Goal: Information Seeking & Learning: Learn about a topic

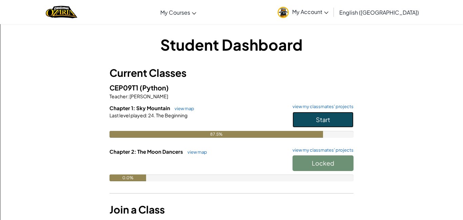
click at [308, 125] on button "Start" at bounding box center [323, 120] width 61 height 16
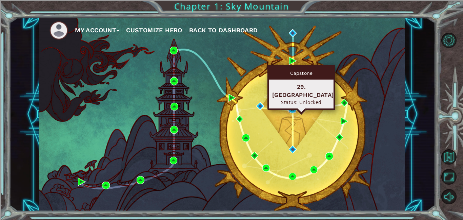
click at [295, 107] on img at bounding box center [293, 109] width 8 height 8
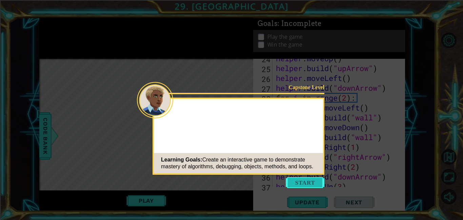
click at [294, 181] on button "Start" at bounding box center [305, 182] width 39 height 11
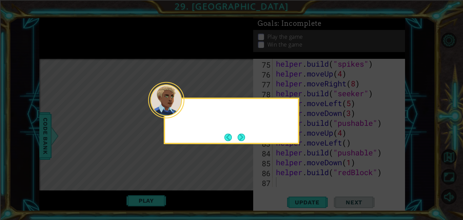
scroll to position [768, 0]
click at [243, 138] on button "Next" at bounding box center [241, 136] width 7 height 7
click at [242, 136] on button "Next" at bounding box center [241, 136] width 7 height 7
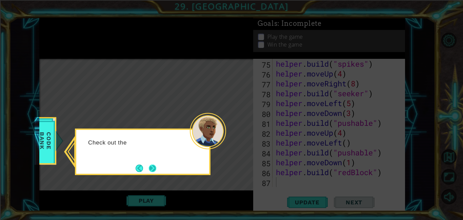
click at [156, 167] on button "Next" at bounding box center [152, 167] width 7 height 7
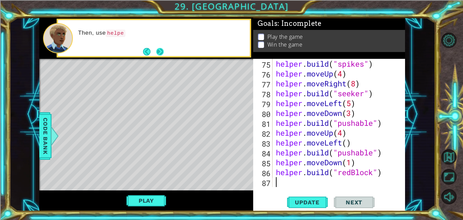
click at [160, 48] on button "Next" at bounding box center [159, 51] width 7 height 7
click at [164, 51] on button "Next" at bounding box center [159, 51] width 7 height 7
click at [149, 52] on button "Back" at bounding box center [149, 51] width 13 height 7
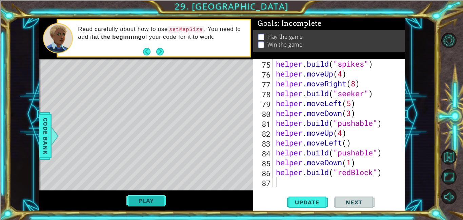
click at [154, 201] on button "Play" at bounding box center [147, 200] width 40 height 13
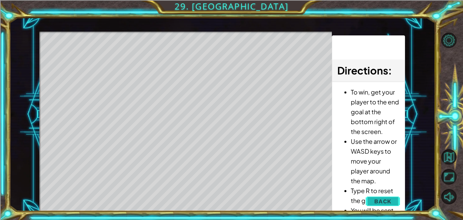
click at [381, 204] on span "Back" at bounding box center [383, 200] width 17 height 7
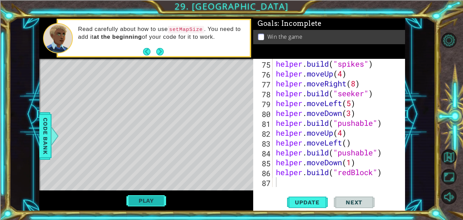
click at [158, 199] on button "Play" at bounding box center [147, 200] width 40 height 13
click at [350, 202] on span "Next" at bounding box center [354, 201] width 30 height 7
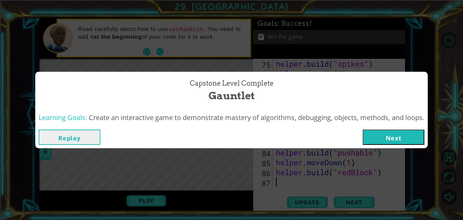
click at [393, 130] on button "Next" at bounding box center [394, 136] width 62 height 15
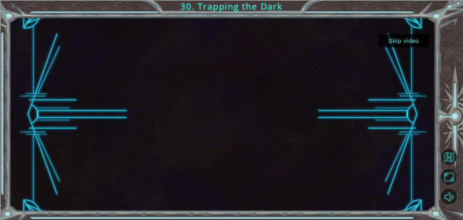
click at [410, 40] on button "Skip video" at bounding box center [404, 40] width 51 height 13
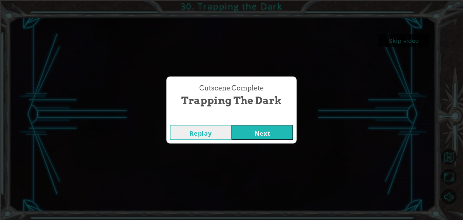
click at [259, 138] on button "Next" at bounding box center [263, 132] width 62 height 15
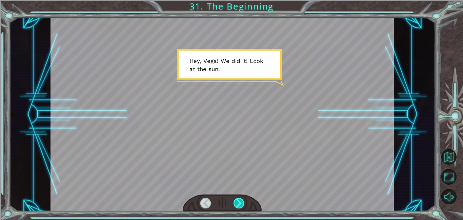
click at [241, 205] on div at bounding box center [239, 202] width 11 height 11
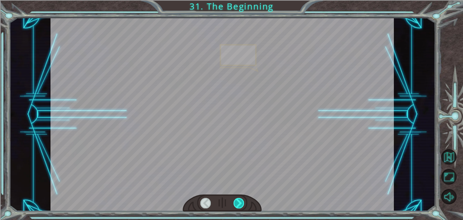
click at [241, 205] on div at bounding box center [239, 202] width 11 height 11
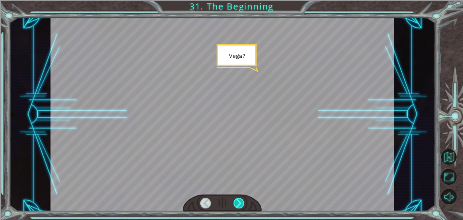
click at [241, 205] on div at bounding box center [239, 202] width 11 height 11
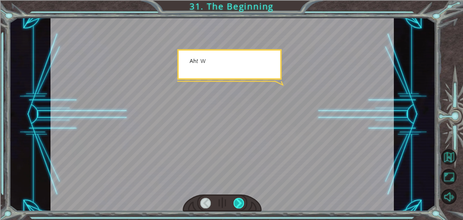
click at [241, 205] on div at bounding box center [239, 202] width 11 height 11
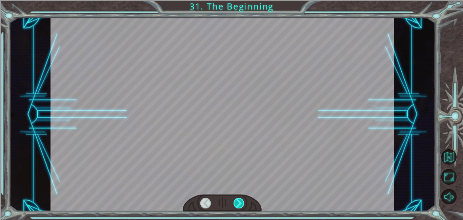
click at [241, 205] on div at bounding box center [239, 202] width 11 height 11
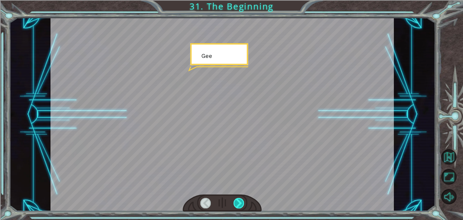
click at [241, 205] on div at bounding box center [239, 202] width 11 height 11
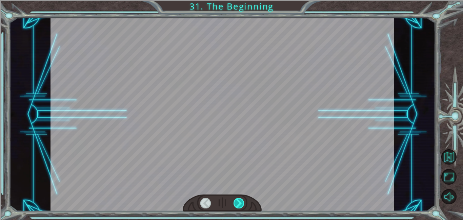
click at [241, 205] on div at bounding box center [239, 202] width 11 height 11
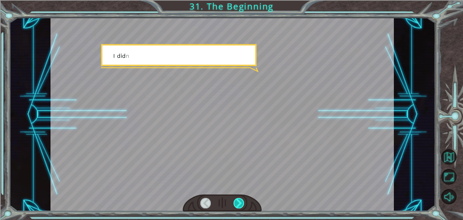
click at [241, 205] on div at bounding box center [239, 202] width 11 height 11
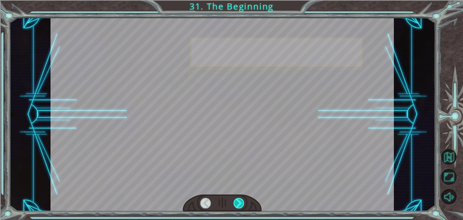
click at [241, 205] on div at bounding box center [239, 202] width 11 height 11
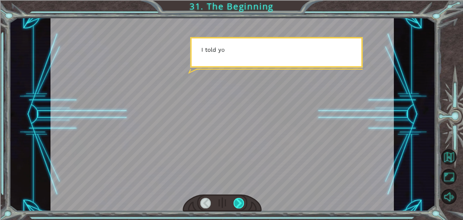
click at [241, 205] on div at bounding box center [239, 202] width 11 height 11
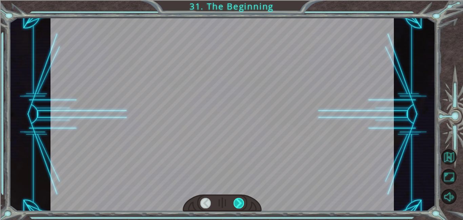
click at [241, 205] on div at bounding box center [239, 202] width 11 height 11
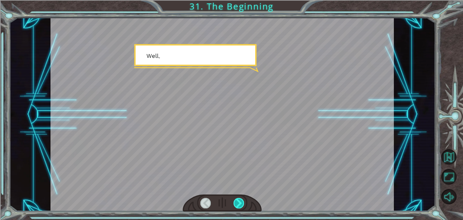
click at [241, 205] on div at bounding box center [239, 202] width 11 height 11
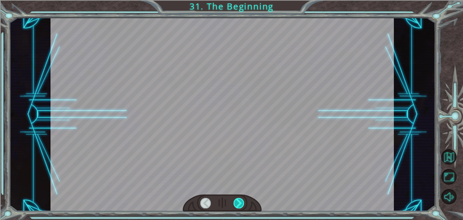
click at [241, 205] on div at bounding box center [239, 202] width 11 height 11
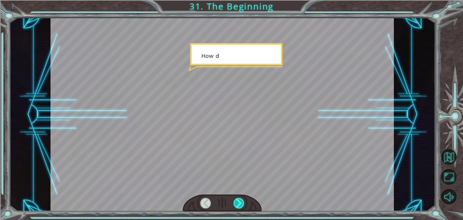
click at [241, 205] on div at bounding box center [239, 202] width 11 height 11
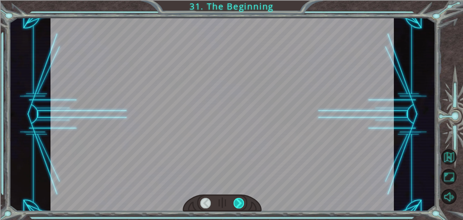
click at [241, 205] on div at bounding box center [239, 202] width 11 height 11
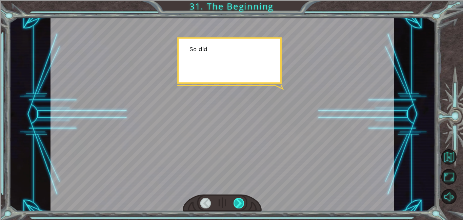
click at [241, 205] on div at bounding box center [239, 202] width 11 height 11
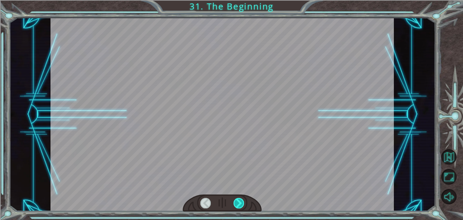
click at [241, 205] on div at bounding box center [239, 202] width 11 height 11
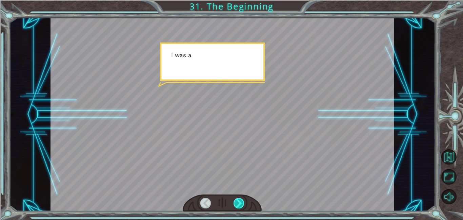
click at [241, 205] on div at bounding box center [239, 202] width 11 height 11
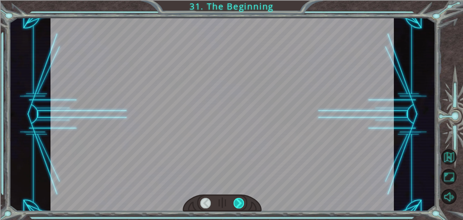
click at [241, 205] on div at bounding box center [239, 202] width 11 height 11
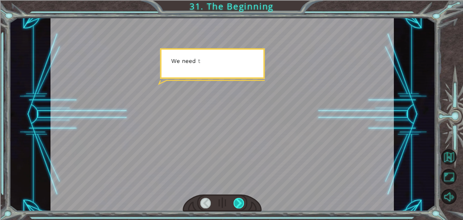
click at [241, 205] on div at bounding box center [239, 202] width 11 height 11
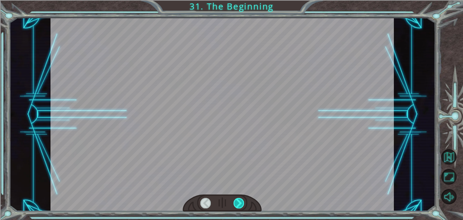
click at [241, 205] on div at bounding box center [239, 202] width 11 height 11
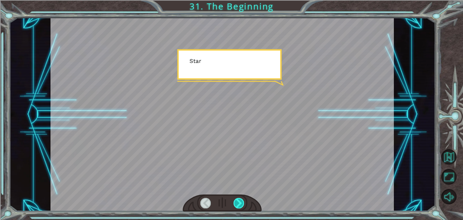
click at [241, 205] on div at bounding box center [239, 202] width 11 height 11
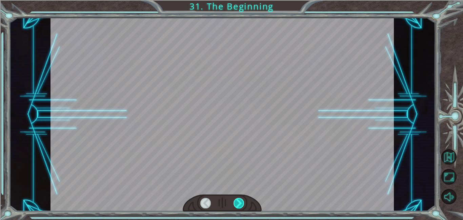
click at [241, 205] on div at bounding box center [239, 202] width 11 height 11
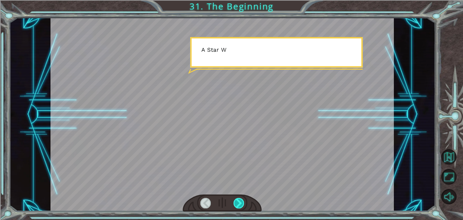
click at [241, 205] on div at bounding box center [239, 202] width 11 height 11
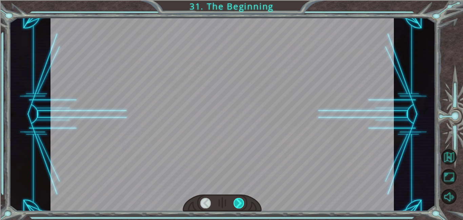
click at [241, 205] on div at bounding box center [239, 202] width 11 height 11
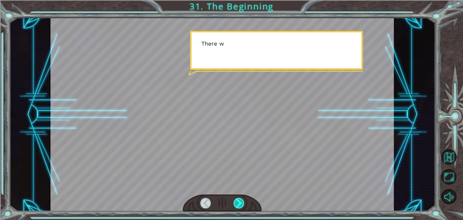
click at [241, 205] on div at bounding box center [239, 202] width 11 height 11
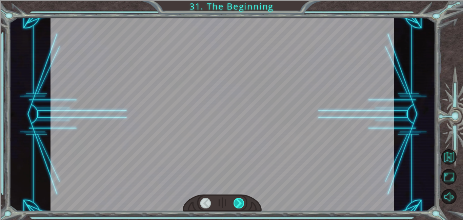
click at [241, 205] on div at bounding box center [239, 202] width 11 height 11
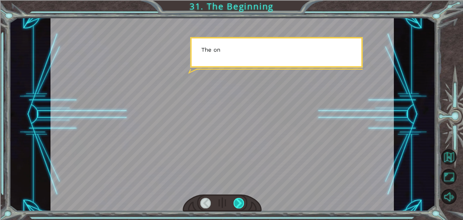
click at [241, 205] on div at bounding box center [239, 202] width 11 height 11
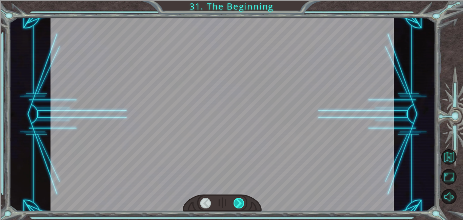
click at [241, 205] on div at bounding box center [239, 202] width 11 height 11
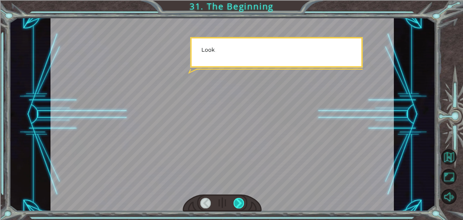
click at [241, 205] on div at bounding box center [239, 202] width 11 height 11
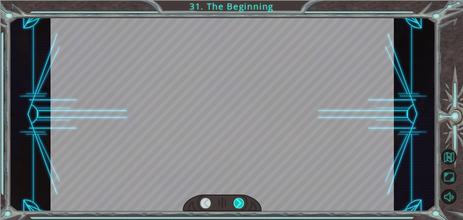
click at [241, 205] on div at bounding box center [239, 202] width 11 height 11
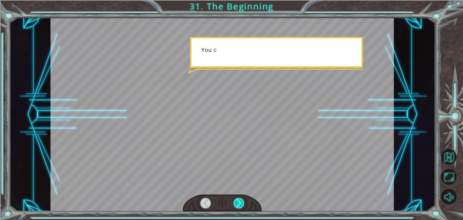
click at [241, 205] on div at bounding box center [239, 202] width 11 height 11
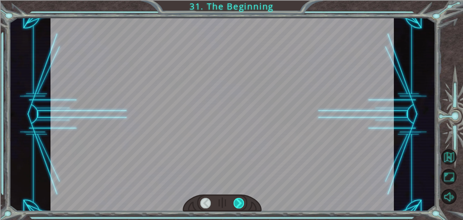
click at [241, 205] on div at bounding box center [239, 202] width 11 height 11
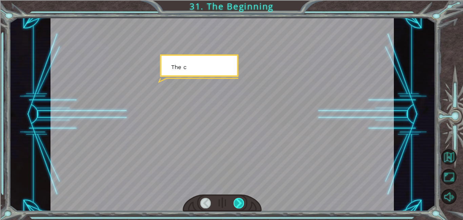
click at [241, 205] on div at bounding box center [239, 202] width 11 height 11
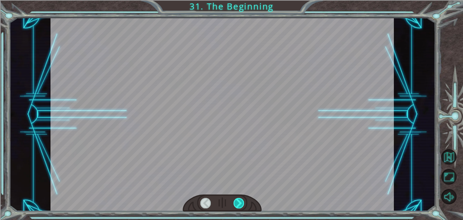
click at [241, 205] on div at bounding box center [239, 202] width 11 height 11
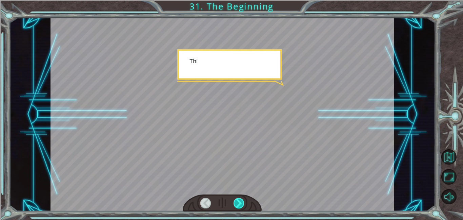
click at [241, 205] on div at bounding box center [239, 202] width 11 height 11
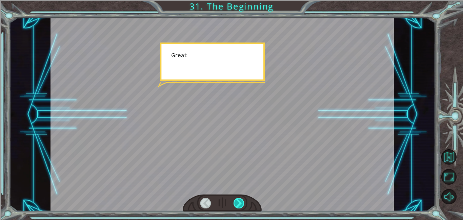
click at [241, 205] on div at bounding box center [239, 202] width 11 height 11
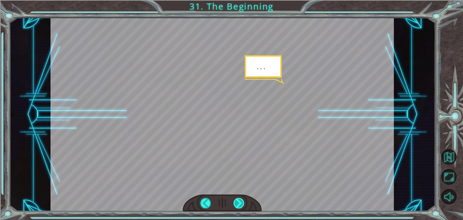
click at [241, 205] on div at bounding box center [239, 202] width 11 height 11
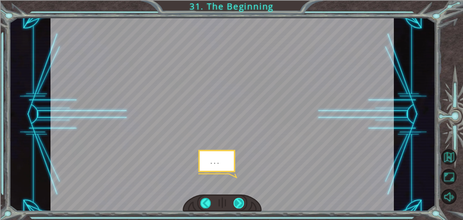
click at [241, 205] on div at bounding box center [239, 202] width 11 height 11
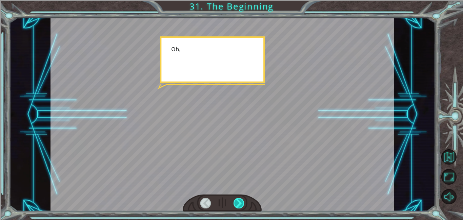
click at [241, 205] on div at bounding box center [239, 202] width 11 height 11
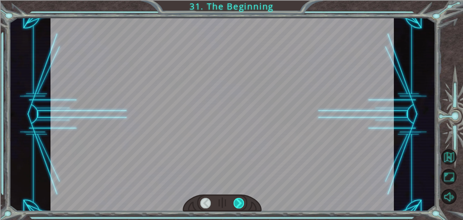
click at [241, 205] on div at bounding box center [239, 202] width 11 height 11
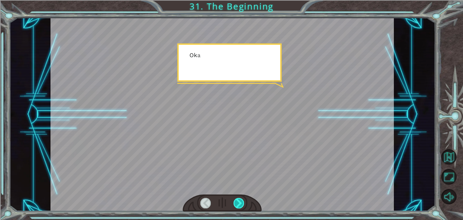
click at [241, 205] on div at bounding box center [239, 202] width 11 height 11
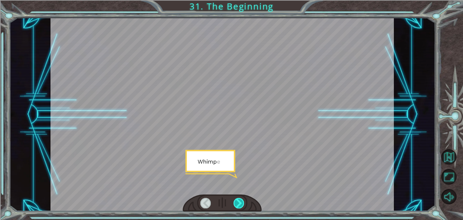
click at [241, 205] on div at bounding box center [239, 202] width 11 height 11
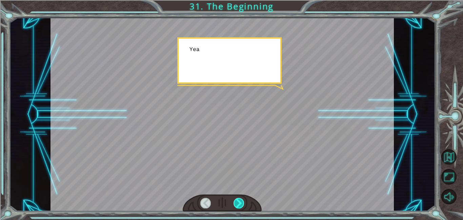
click at [241, 205] on div at bounding box center [239, 202] width 11 height 11
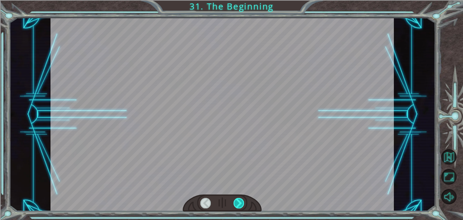
click at [241, 205] on div at bounding box center [239, 202] width 11 height 11
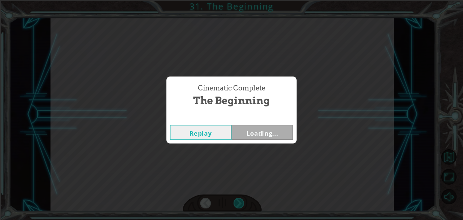
click at [241, 205] on div "Cinematic Complete The Beginning Replay Loading..." at bounding box center [231, 110] width 463 height 220
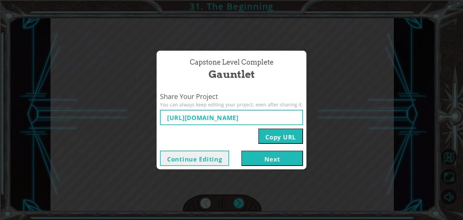
type input "https://www.ozaria.com/play/game-dev-level/1fhcapstoneb/68acbcdd4e46b66e43c1bcc…"
click at [269, 167] on div "Continue Editing Next" at bounding box center [232, 158] width 150 height 22
click at [265, 160] on button "Next" at bounding box center [273, 157] width 62 height 15
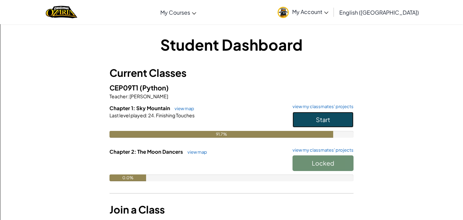
click at [337, 118] on button "Start" at bounding box center [323, 120] width 61 height 16
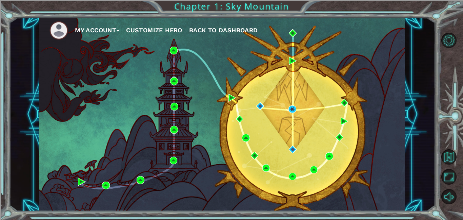
click at [292, 144] on div "My Account Customize Hero Back to Dashboard" at bounding box center [222, 114] width 366 height 193
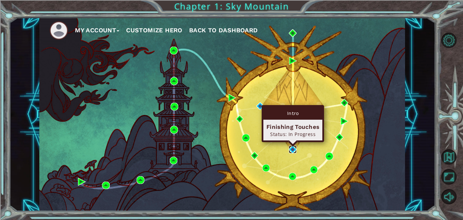
click at [294, 148] on img at bounding box center [293, 149] width 8 height 8
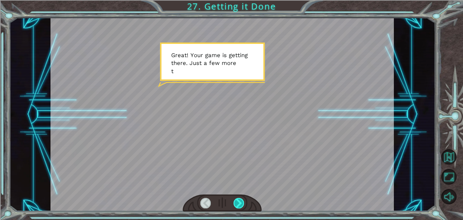
click at [242, 202] on div at bounding box center [239, 202] width 11 height 11
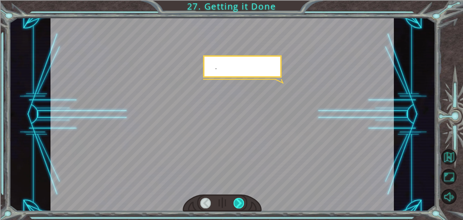
click at [242, 202] on div at bounding box center [239, 202] width 11 height 11
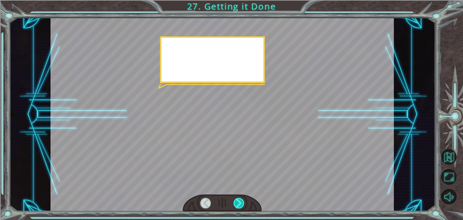
click at [242, 202] on div at bounding box center [239, 202] width 11 height 11
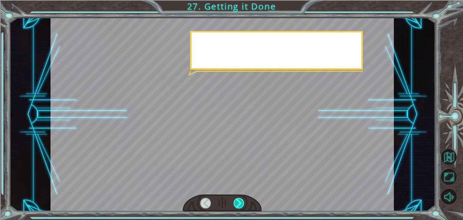
click at [242, 202] on div at bounding box center [239, 202] width 11 height 11
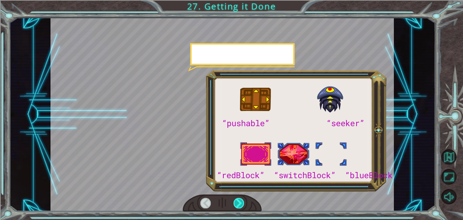
click at [242, 202] on div at bounding box center [239, 202] width 11 height 11
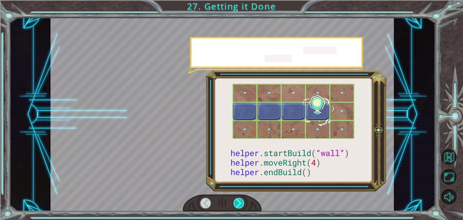
click at [242, 202] on div at bounding box center [239, 202] width 11 height 11
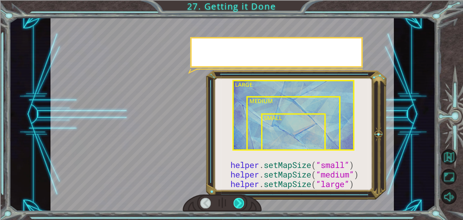
click at [242, 202] on div at bounding box center [239, 202] width 11 height 11
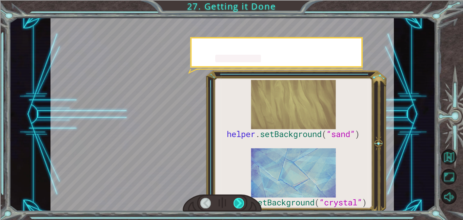
click at [242, 202] on div at bounding box center [239, 202] width 11 height 11
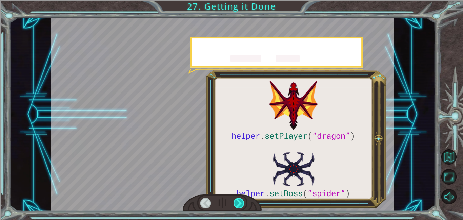
click at [242, 202] on div at bounding box center [239, 202] width 11 height 11
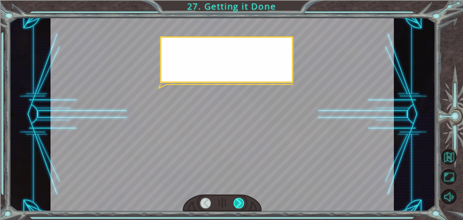
click at [242, 202] on div at bounding box center [239, 202] width 11 height 11
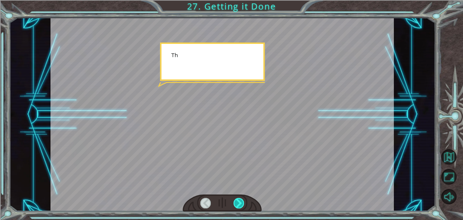
click at [242, 202] on div at bounding box center [239, 202] width 11 height 11
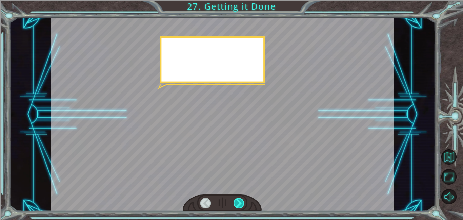
click at [242, 202] on div at bounding box center [239, 202] width 11 height 11
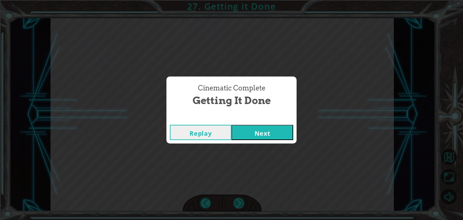
click at [242, 202] on div "Cinematic Complete Getting it Done Replay Next" at bounding box center [231, 110] width 463 height 220
click at [262, 133] on button "Next" at bounding box center [263, 132] width 62 height 15
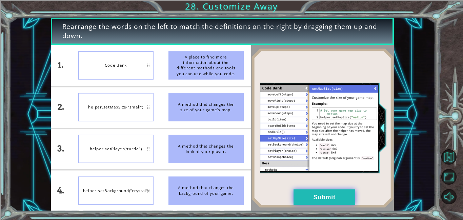
click at [303, 195] on button "Submit" at bounding box center [325, 196] width 62 height 15
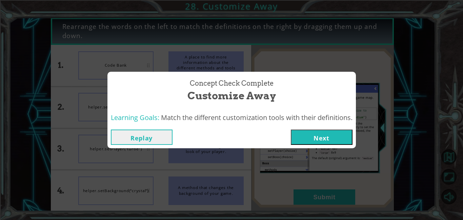
click at [310, 137] on button "Next" at bounding box center [322, 136] width 62 height 15
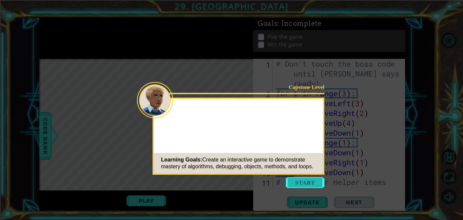
click at [293, 183] on button "Start" at bounding box center [305, 182] width 39 height 11
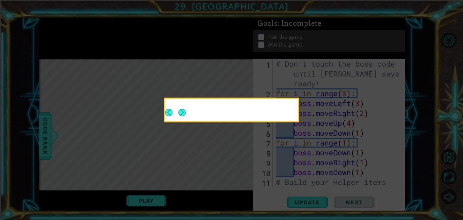
click at [293, 183] on icon at bounding box center [231, 110] width 463 height 220
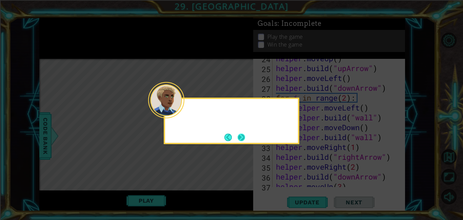
click at [241, 135] on button "Next" at bounding box center [241, 136] width 7 height 7
click at [241, 135] on icon at bounding box center [231, 110] width 463 height 220
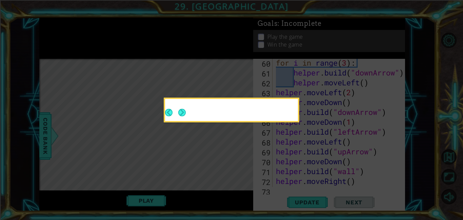
click at [186, 116] on button "Next" at bounding box center [181, 112] width 7 height 7
click at [241, 135] on icon at bounding box center [231, 110] width 463 height 220
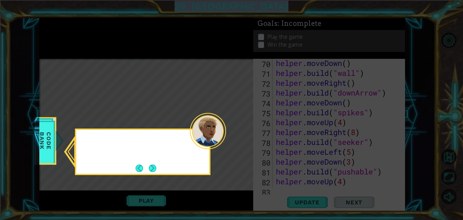
click at [241, 135] on icon at bounding box center [231, 110] width 463 height 220
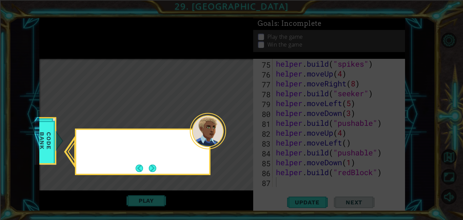
scroll to position [768, 0]
click at [154, 167] on button "Next" at bounding box center [152, 167] width 7 height 7
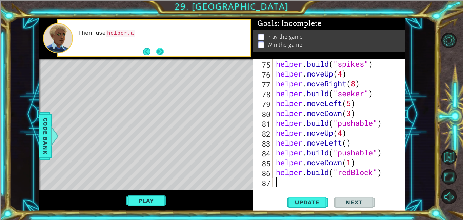
click at [159, 53] on button "Next" at bounding box center [159, 51] width 7 height 7
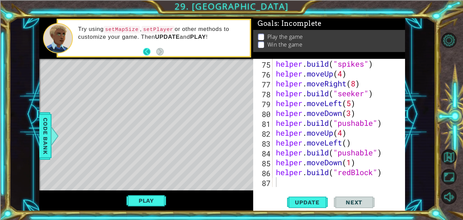
click at [151, 50] on button "Back" at bounding box center [149, 51] width 13 height 7
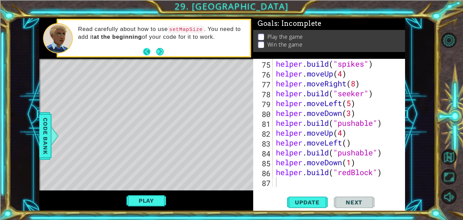
click at [148, 50] on button "Back" at bounding box center [149, 51] width 13 height 7
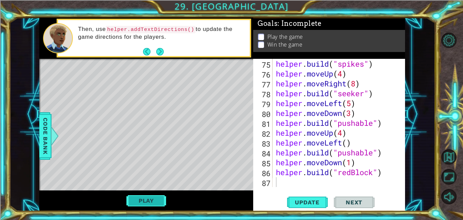
click at [150, 197] on button "Play" at bounding box center [147, 200] width 40 height 13
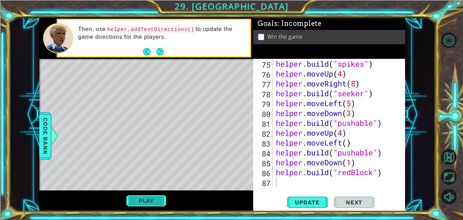
click at [137, 198] on button "Play" at bounding box center [147, 200] width 40 height 13
click at [347, 200] on span "Next" at bounding box center [354, 201] width 30 height 7
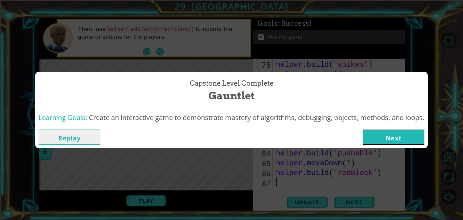
click at [393, 139] on button "Next" at bounding box center [394, 136] width 62 height 15
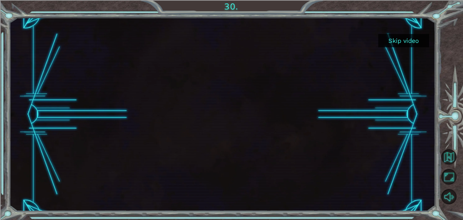
click at [397, 41] on button "Skip video" at bounding box center [404, 40] width 51 height 13
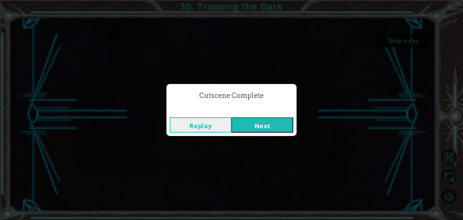
click at [270, 126] on button "Next" at bounding box center [263, 124] width 62 height 15
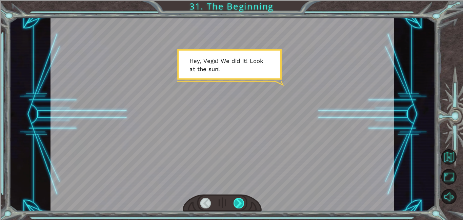
click at [240, 205] on div at bounding box center [239, 202] width 11 height 11
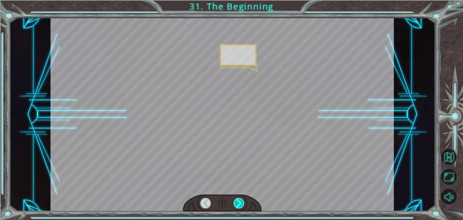
click at [240, 205] on div at bounding box center [239, 202] width 11 height 11
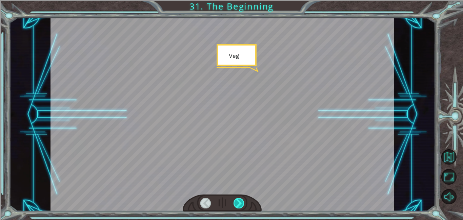
click at [240, 205] on div at bounding box center [239, 202] width 11 height 11
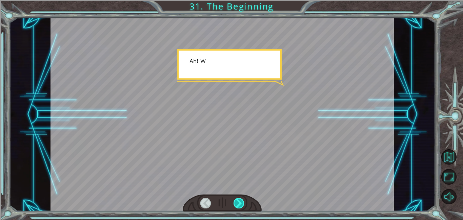
click at [240, 205] on div at bounding box center [239, 202] width 11 height 11
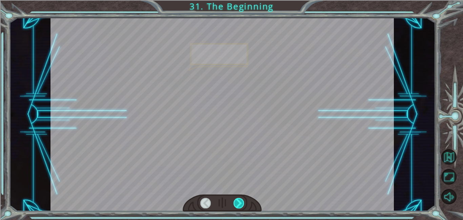
click at [240, 205] on div at bounding box center [239, 202] width 11 height 11
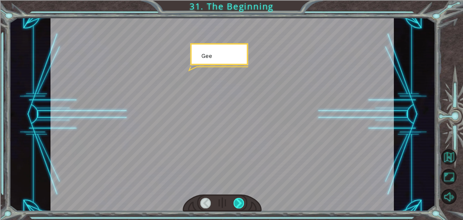
click at [240, 205] on div at bounding box center [239, 202] width 11 height 11
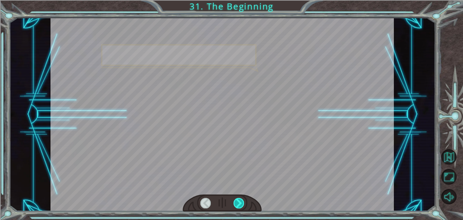
click at [240, 205] on div at bounding box center [239, 202] width 11 height 11
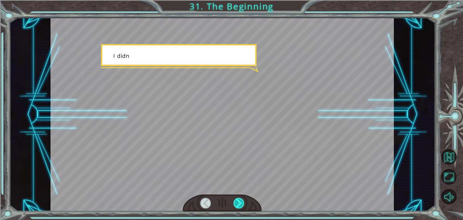
click at [240, 205] on div at bounding box center [239, 202] width 11 height 11
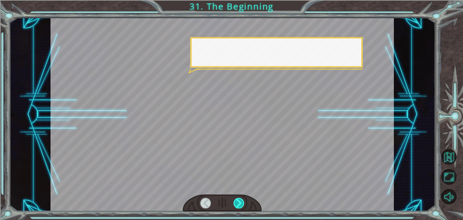
click at [240, 205] on div at bounding box center [239, 202] width 11 height 11
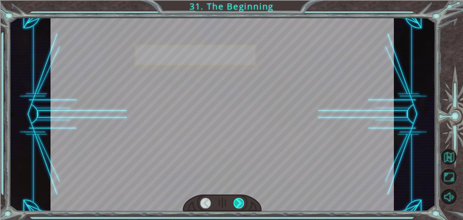
click at [240, 205] on div at bounding box center [239, 202] width 11 height 11
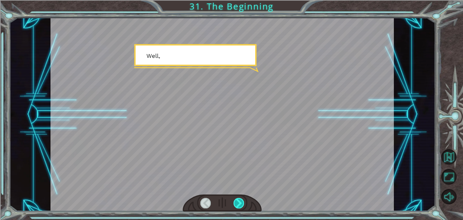
click at [240, 205] on div at bounding box center [239, 202] width 11 height 11
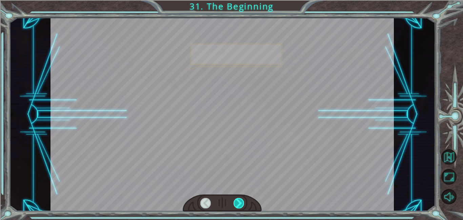
click at [240, 205] on div at bounding box center [239, 202] width 11 height 11
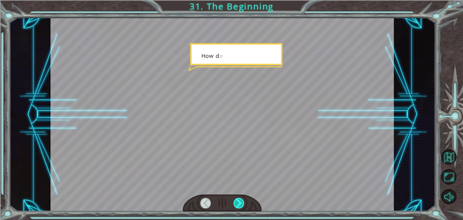
click at [240, 205] on div at bounding box center [239, 202] width 11 height 11
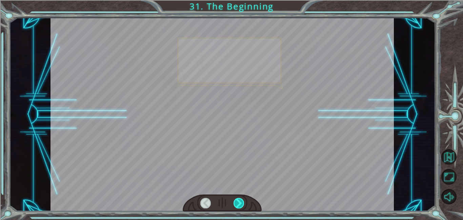
click at [240, 205] on div at bounding box center [239, 202] width 11 height 11
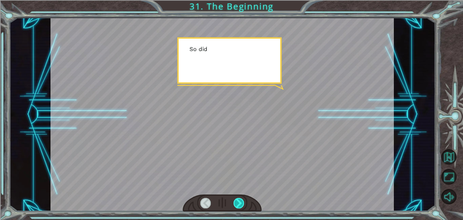
click at [240, 205] on div at bounding box center [239, 202] width 11 height 11
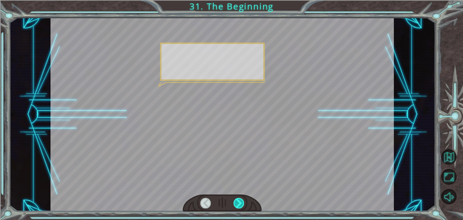
click at [240, 205] on div at bounding box center [239, 202] width 11 height 11
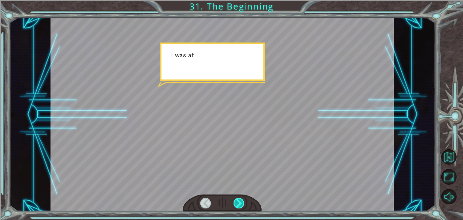
click at [240, 205] on div at bounding box center [239, 202] width 11 height 11
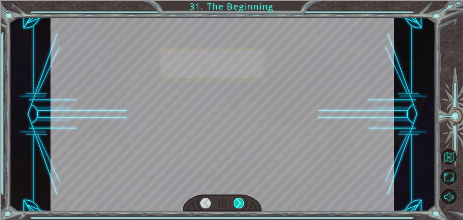
click at [240, 205] on div at bounding box center [239, 202] width 11 height 11
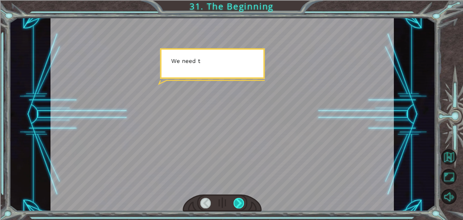
click at [240, 205] on div at bounding box center [239, 202] width 11 height 11
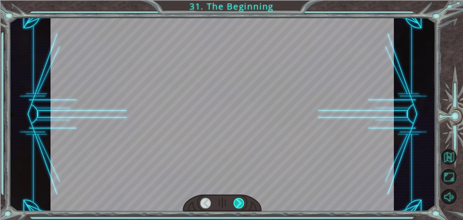
click at [240, 205] on div at bounding box center [239, 202] width 11 height 11
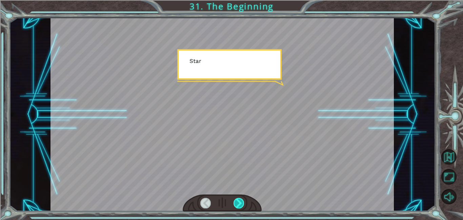
click at [240, 205] on div at bounding box center [239, 202] width 11 height 11
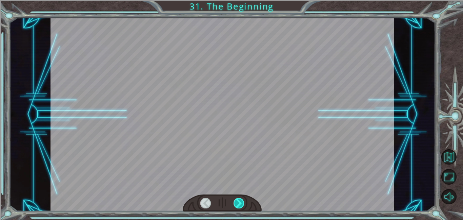
click at [240, 205] on div at bounding box center [239, 202] width 11 height 11
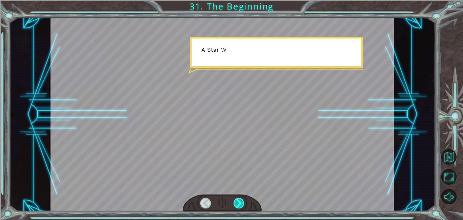
click at [240, 205] on div at bounding box center [239, 202] width 11 height 11
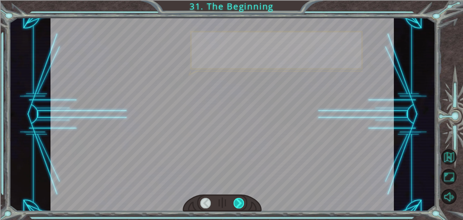
click at [240, 205] on div at bounding box center [239, 202] width 11 height 11
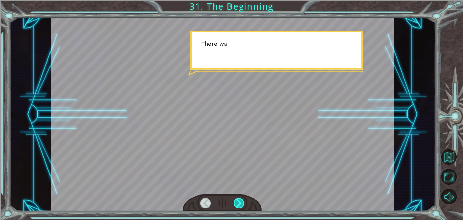
click at [240, 205] on div at bounding box center [239, 202] width 11 height 11
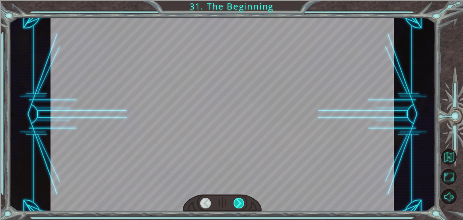
click at [240, 205] on div at bounding box center [239, 202] width 11 height 11
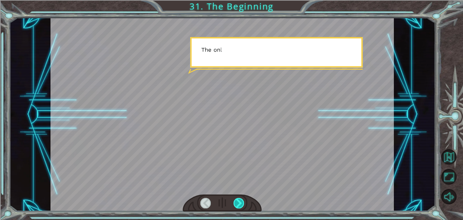
click at [240, 205] on div at bounding box center [239, 202] width 11 height 11
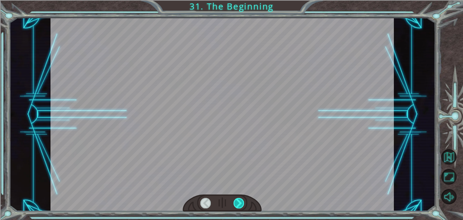
click at [240, 205] on div at bounding box center [239, 202] width 11 height 11
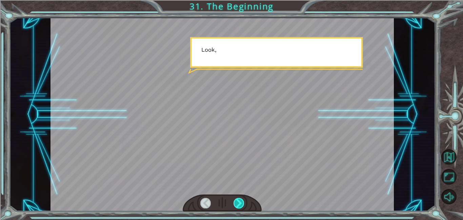
click at [240, 205] on div at bounding box center [239, 202] width 11 height 11
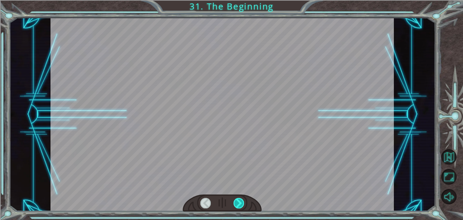
click at [240, 205] on div at bounding box center [239, 202] width 11 height 11
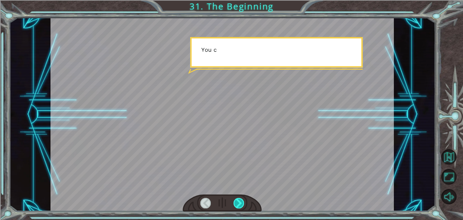
click at [240, 205] on div at bounding box center [239, 202] width 11 height 11
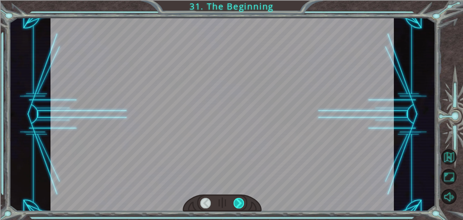
click at [240, 205] on div at bounding box center [239, 202] width 11 height 11
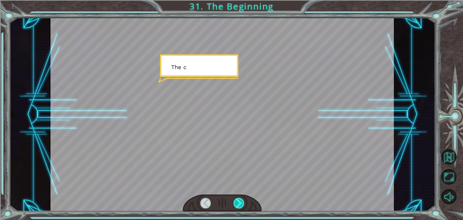
click at [240, 205] on div at bounding box center [239, 202] width 11 height 11
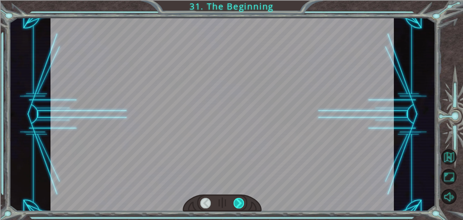
click at [240, 205] on div at bounding box center [239, 202] width 11 height 11
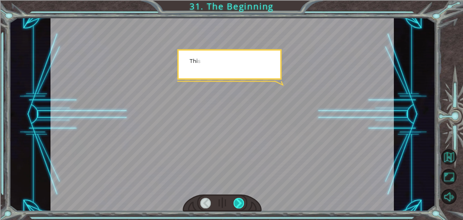
click at [240, 205] on div at bounding box center [239, 202] width 11 height 11
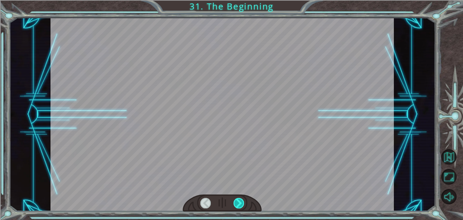
click at [240, 205] on div at bounding box center [239, 202] width 11 height 11
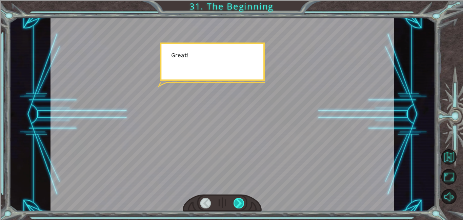
click at [240, 205] on div at bounding box center [239, 202] width 11 height 11
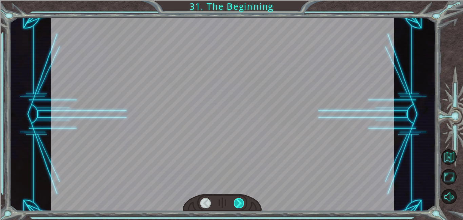
click at [240, 205] on div at bounding box center [239, 202] width 11 height 11
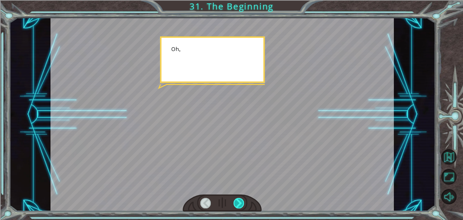
click at [240, 205] on div at bounding box center [239, 202] width 11 height 11
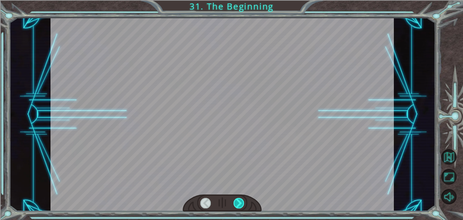
click at [240, 205] on div at bounding box center [239, 202] width 11 height 11
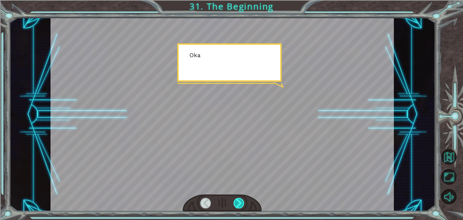
click at [240, 205] on div at bounding box center [239, 202] width 11 height 11
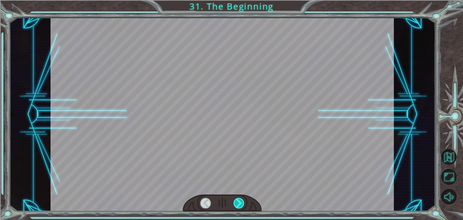
click at [240, 205] on div at bounding box center [239, 202] width 11 height 11
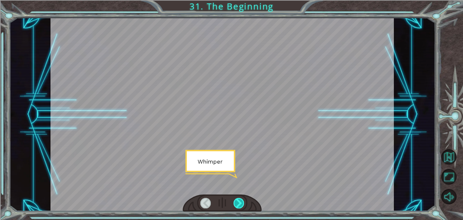
click at [240, 205] on div at bounding box center [239, 202] width 11 height 11
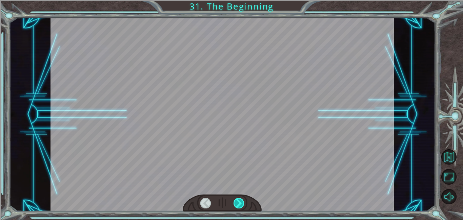
click at [240, 205] on div at bounding box center [239, 202] width 11 height 11
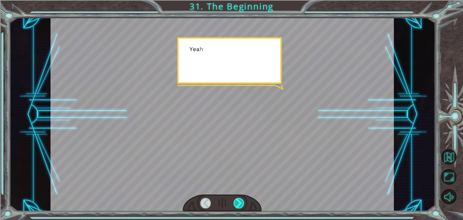
click at [240, 205] on div at bounding box center [239, 202] width 11 height 11
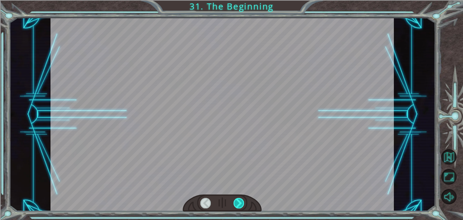
click at [240, 205] on div at bounding box center [239, 202] width 11 height 11
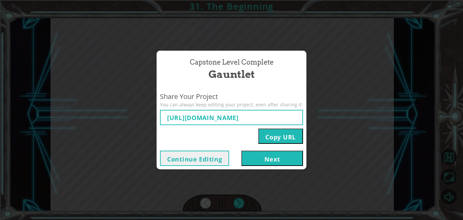
type input "https://www.ozaria.com/play/game-dev-level/1fhcapstoneb/68acbcdd4e46b66e43c1bcc…"
click at [278, 161] on button "Next" at bounding box center [273, 157] width 62 height 15
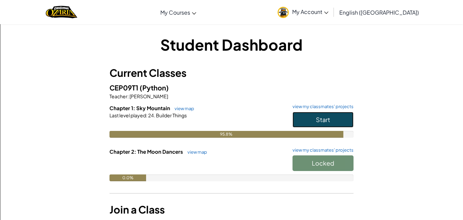
click at [342, 119] on button "Start" at bounding box center [323, 120] width 61 height 16
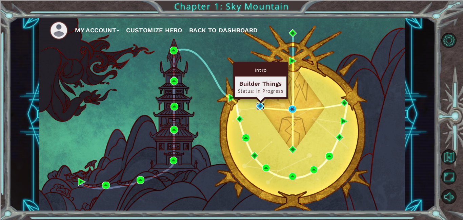
click at [261, 107] on img at bounding box center [261, 106] width 8 height 8
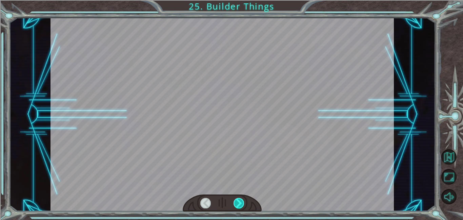
click at [241, 202] on div at bounding box center [239, 202] width 11 height 11
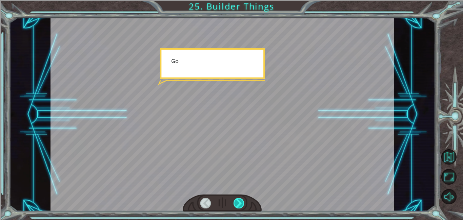
click at [241, 202] on div at bounding box center [239, 202] width 11 height 11
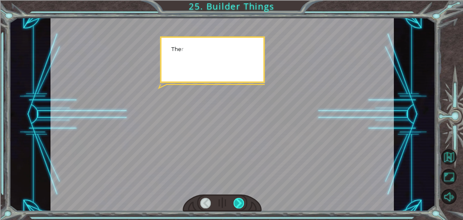
click at [241, 202] on div at bounding box center [239, 202] width 11 height 11
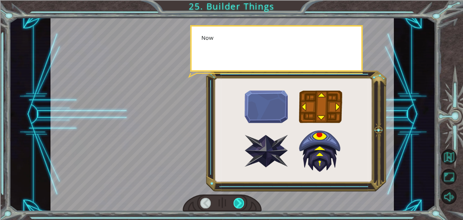
click at [241, 202] on div at bounding box center [239, 202] width 11 height 11
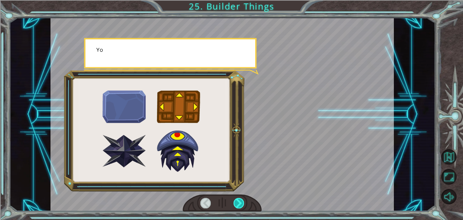
click at [241, 202] on div at bounding box center [239, 202] width 11 height 11
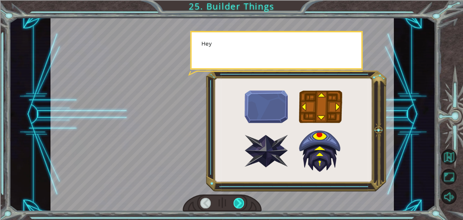
click at [241, 202] on div at bounding box center [239, 202] width 11 height 11
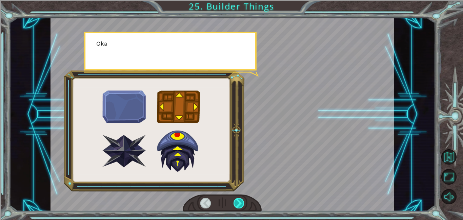
click at [241, 202] on div at bounding box center [239, 202] width 11 height 11
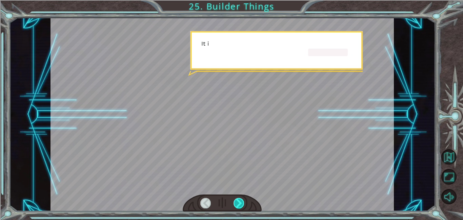
click at [241, 202] on div at bounding box center [239, 202] width 11 height 11
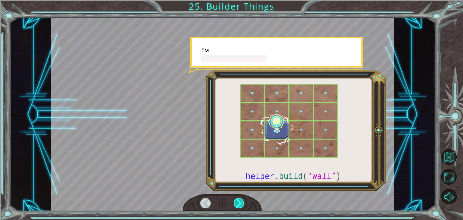
click at [241, 202] on div at bounding box center [239, 202] width 11 height 11
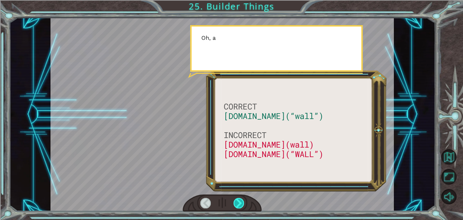
click at [241, 202] on div at bounding box center [239, 202] width 11 height 11
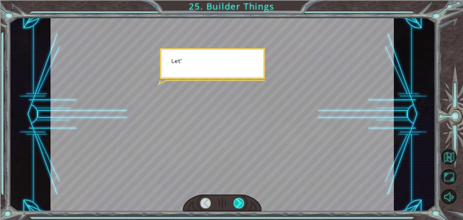
click at [241, 202] on div at bounding box center [239, 202] width 11 height 11
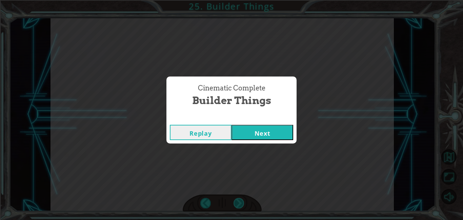
click at [241, 202] on div "Cinematic Complete Builder Things Replay Next" at bounding box center [231, 110] width 463 height 220
click at [253, 132] on button "Next" at bounding box center [263, 132] width 62 height 15
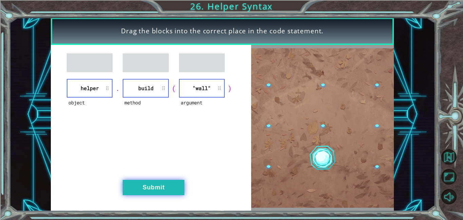
click at [173, 190] on button "Submit" at bounding box center [154, 186] width 62 height 15
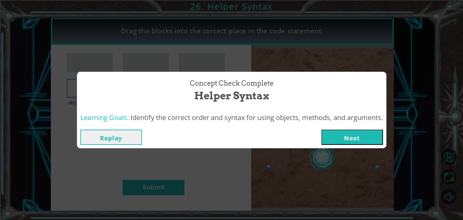
click at [336, 136] on button "Next" at bounding box center [353, 136] width 62 height 15
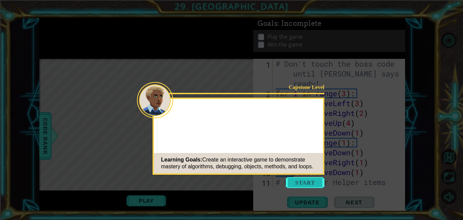
click at [294, 183] on button "Start" at bounding box center [305, 182] width 39 height 11
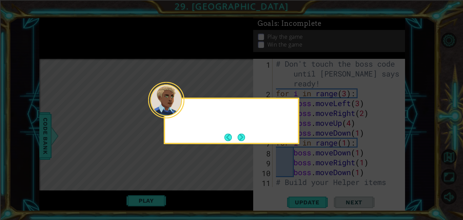
click at [242, 130] on div at bounding box center [232, 120] width 136 height 46
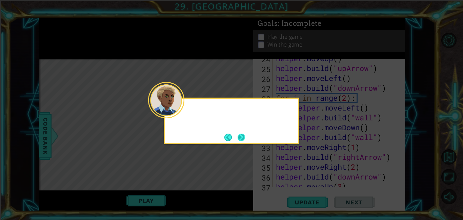
click at [242, 133] on button "Next" at bounding box center [241, 136] width 7 height 7
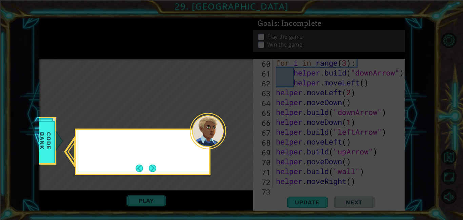
click at [242, 135] on icon at bounding box center [231, 110] width 463 height 220
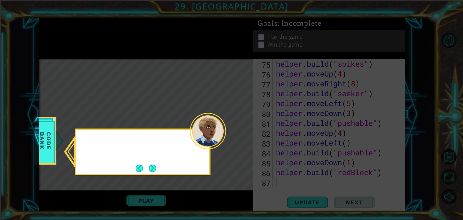
scroll to position [768, 0]
click at [150, 166] on button "Next" at bounding box center [152, 167] width 7 height 7
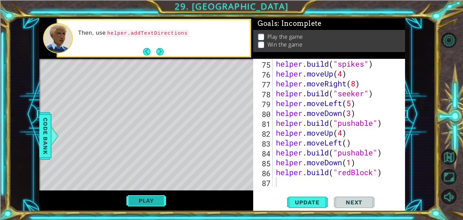
click at [151, 196] on button "Play" at bounding box center [147, 200] width 40 height 13
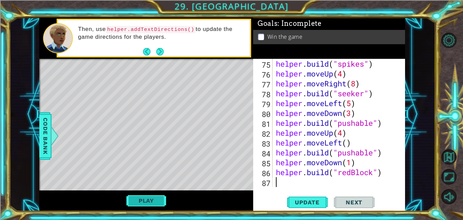
click at [152, 198] on button "Play" at bounding box center [147, 200] width 40 height 13
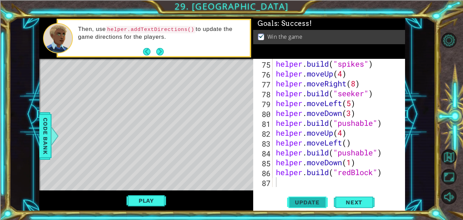
click at [309, 201] on span "Update" at bounding box center [307, 201] width 38 height 7
click at [346, 200] on span "Next" at bounding box center [354, 201] width 30 height 7
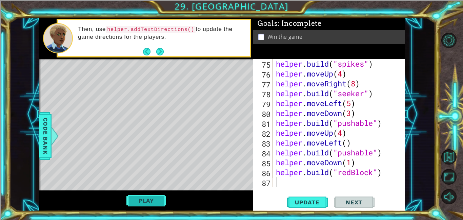
click at [146, 201] on button "Play" at bounding box center [147, 200] width 40 height 13
click at [350, 204] on span "Next" at bounding box center [354, 203] width 30 height 7
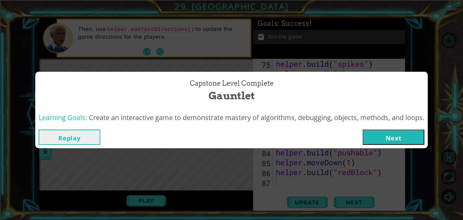
click at [368, 132] on button "Next" at bounding box center [394, 136] width 62 height 15
click at [368, 132] on body "1 ההההההההההההההההההההההההההההההההההההההההההההההההההההההההההההההההההההההההההההה…" at bounding box center [231, 110] width 463 height 220
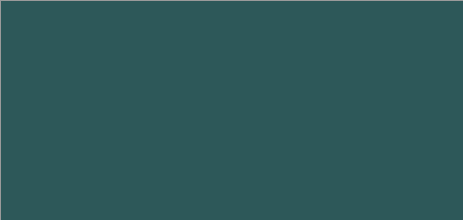
click at [368, 132] on body at bounding box center [231, 110] width 463 height 220
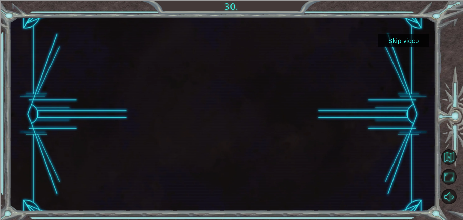
click at [414, 44] on button "Skip video" at bounding box center [404, 40] width 51 height 13
click at [414, 43] on button "Skip video" at bounding box center [404, 40] width 51 height 13
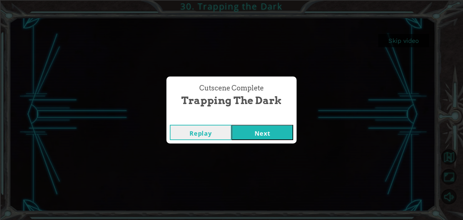
click at [269, 135] on button "Next" at bounding box center [263, 132] width 62 height 15
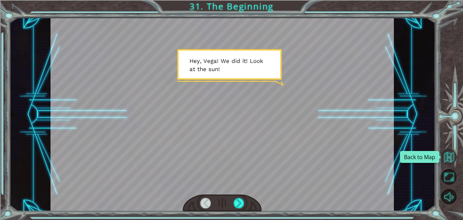
click at [449, 158] on button "Back to Map" at bounding box center [449, 156] width 15 height 15
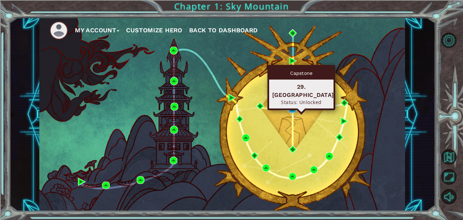
click at [295, 105] on img at bounding box center [293, 109] width 8 height 8
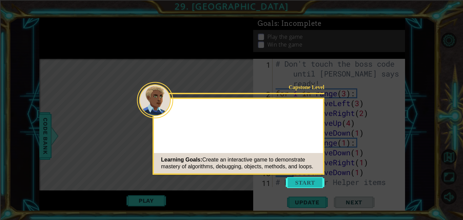
click at [300, 178] on button "Start" at bounding box center [305, 182] width 39 height 11
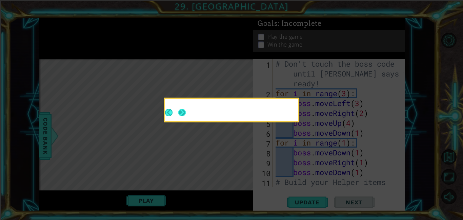
click at [181, 112] on button "Next" at bounding box center [181, 112] width 7 height 7
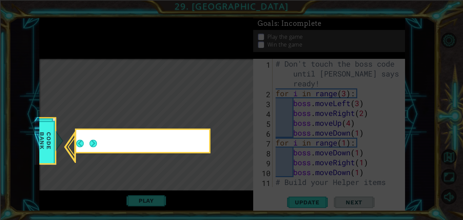
click at [181, 112] on icon at bounding box center [231, 110] width 463 height 220
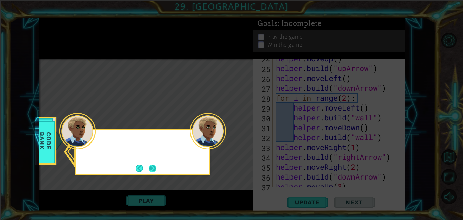
click at [152, 168] on button "Next" at bounding box center [152, 167] width 7 height 7
click at [152, 168] on icon at bounding box center [231, 110] width 463 height 220
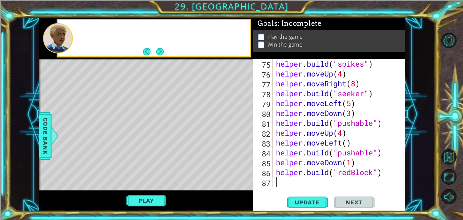
scroll to position [768, 0]
click at [159, 49] on button "Next" at bounding box center [159, 51] width 7 height 7
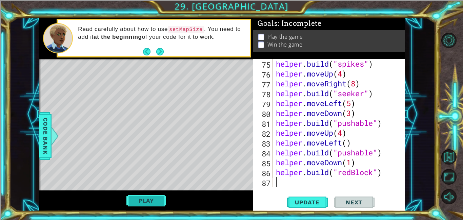
click at [150, 199] on button "Play" at bounding box center [147, 200] width 40 height 13
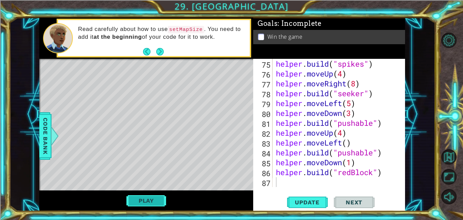
click at [137, 204] on button "Play" at bounding box center [147, 200] width 40 height 13
click at [358, 204] on span "Next" at bounding box center [354, 201] width 30 height 7
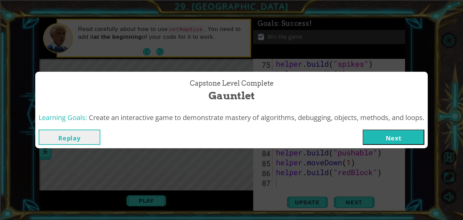
click at [386, 131] on button "Next" at bounding box center [394, 136] width 62 height 15
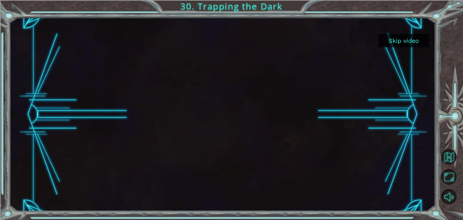
click at [414, 38] on button "Skip video" at bounding box center [404, 40] width 51 height 13
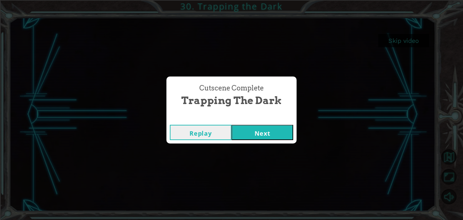
click at [279, 132] on button "Next" at bounding box center [263, 132] width 62 height 15
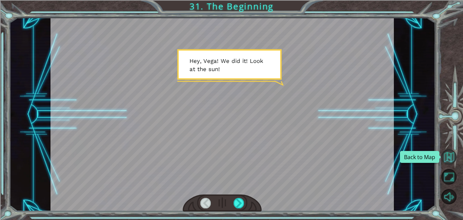
click at [450, 157] on button "Back to Map" at bounding box center [449, 156] width 15 height 15
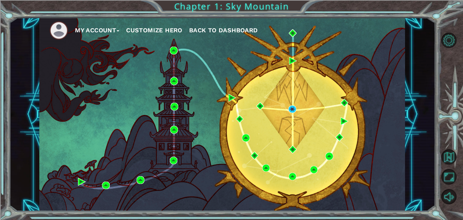
click at [295, 104] on div "My Account Customize Hero Back to Dashboard" at bounding box center [222, 114] width 366 height 193
click at [74, 27] on li at bounding box center [62, 30] width 25 height 19
click at [454, 153] on button "Back to Map" at bounding box center [449, 156] width 15 height 15
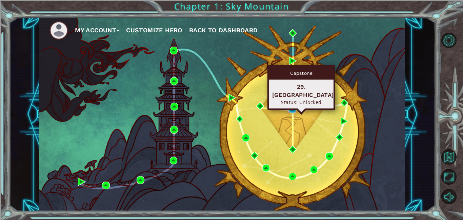
click at [291, 111] on img at bounding box center [293, 109] width 8 height 8
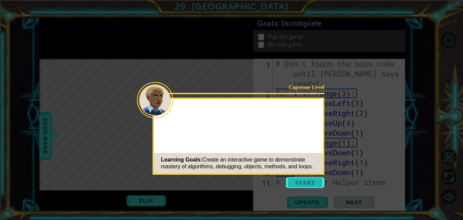
click at [307, 178] on button "Start" at bounding box center [305, 182] width 39 height 11
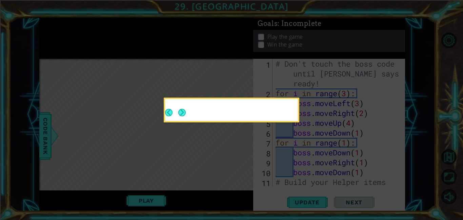
click at [311, 198] on icon at bounding box center [231, 110] width 463 height 220
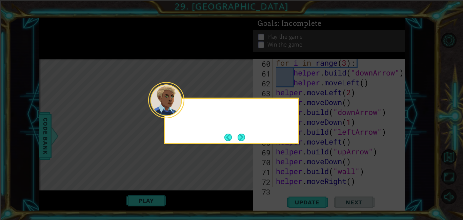
scroll to position [768, 0]
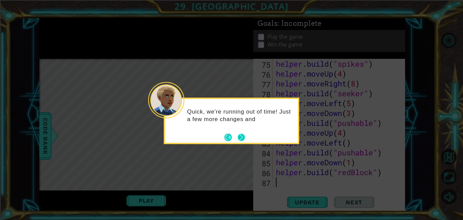
click at [242, 133] on button "Next" at bounding box center [241, 136] width 7 height 7
click at [242, 131] on div at bounding box center [232, 120] width 136 height 46
click at [242, 133] on button "Next" at bounding box center [241, 136] width 7 height 7
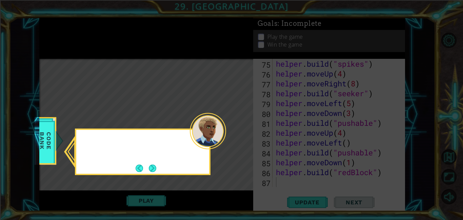
click at [242, 131] on icon at bounding box center [231, 110] width 463 height 220
click at [153, 167] on button "Next" at bounding box center [152, 167] width 7 height 7
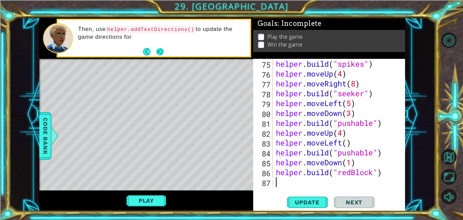
click at [158, 51] on button "Next" at bounding box center [159, 51] width 7 height 7
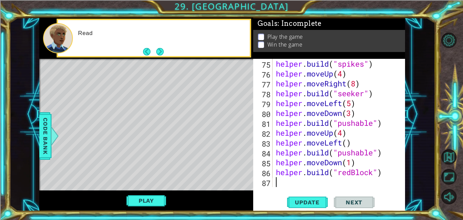
click at [158, 51] on button "Next" at bounding box center [159, 51] width 7 height 7
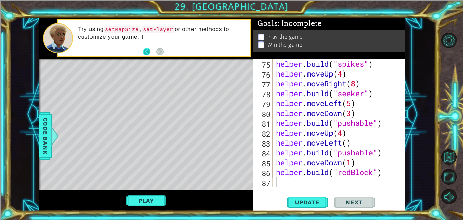
click at [143, 51] on button "Back" at bounding box center [149, 51] width 13 height 7
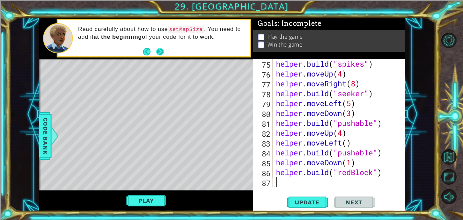
click at [158, 53] on button "Next" at bounding box center [159, 51] width 7 height 7
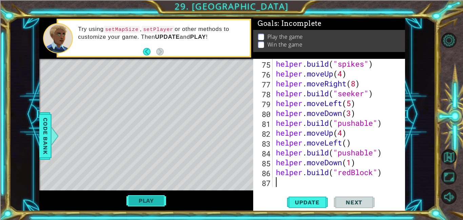
click at [158, 202] on button "Play" at bounding box center [147, 200] width 40 height 13
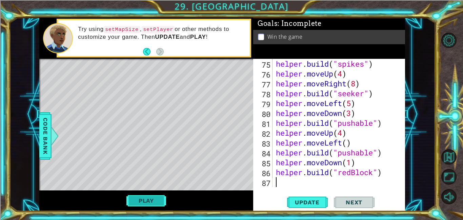
click at [156, 201] on button "Play" at bounding box center [147, 200] width 40 height 13
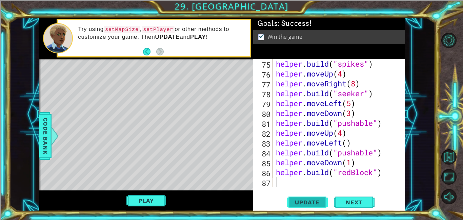
click at [315, 201] on span "Update" at bounding box center [307, 201] width 38 height 7
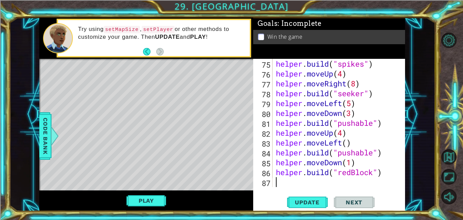
click at [339, 202] on span "Next" at bounding box center [354, 201] width 30 height 7
click at [157, 197] on button "Play" at bounding box center [147, 200] width 40 height 13
click at [352, 207] on button "Next" at bounding box center [354, 202] width 41 height 15
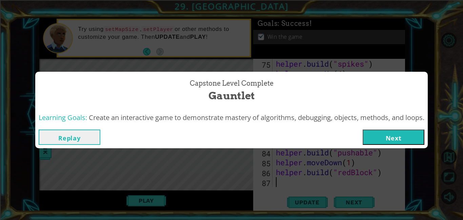
click at [390, 136] on button "Next" at bounding box center [394, 136] width 62 height 15
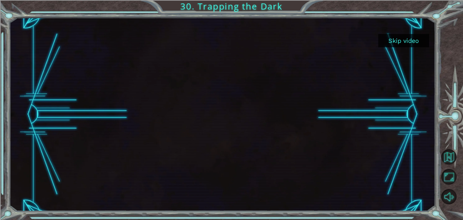
click at [412, 40] on button "Skip video" at bounding box center [404, 40] width 51 height 13
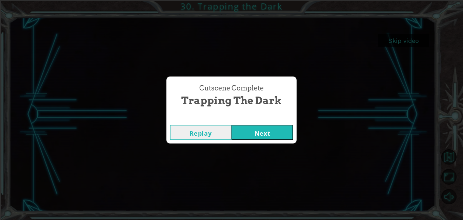
click at [278, 134] on button "Next" at bounding box center [263, 132] width 62 height 15
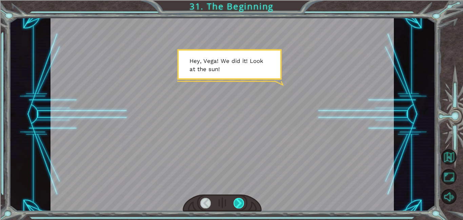
click at [241, 198] on div at bounding box center [239, 202] width 11 height 11
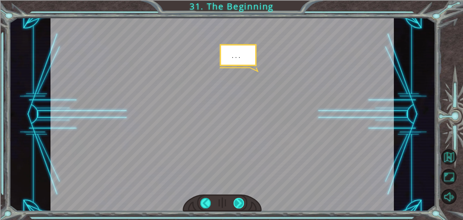
click at [241, 198] on div at bounding box center [239, 202] width 11 height 11
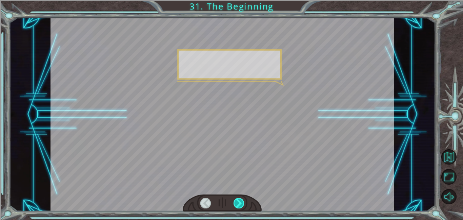
click at [241, 198] on div at bounding box center [239, 202] width 11 height 11
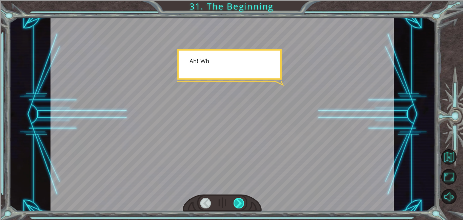
click at [241, 198] on div at bounding box center [239, 202] width 11 height 11
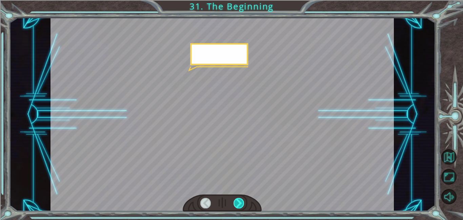
click at [241, 198] on div at bounding box center [239, 202] width 11 height 11
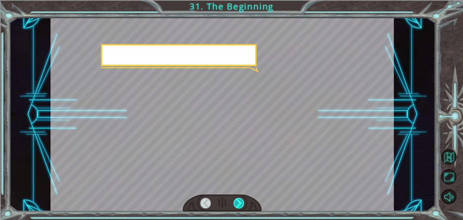
click at [241, 198] on div at bounding box center [239, 202] width 11 height 11
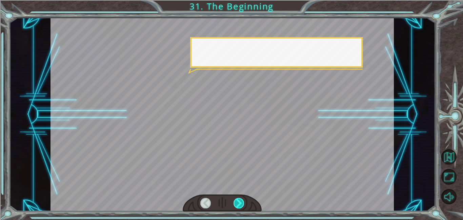
click at [241, 198] on div at bounding box center [239, 202] width 11 height 11
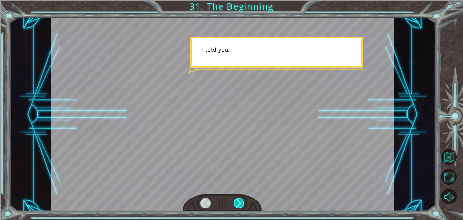
click at [241, 198] on div at bounding box center [239, 202] width 11 height 11
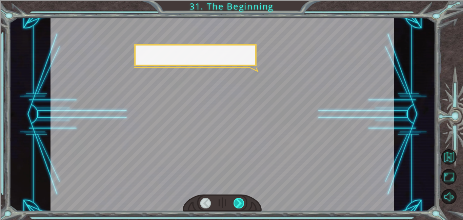
click at [241, 198] on div at bounding box center [239, 202] width 11 height 11
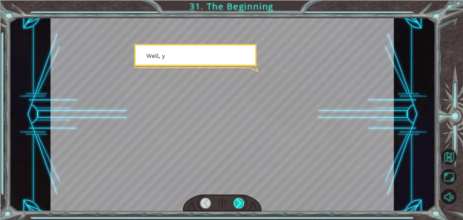
click at [241, 198] on div at bounding box center [239, 202] width 11 height 11
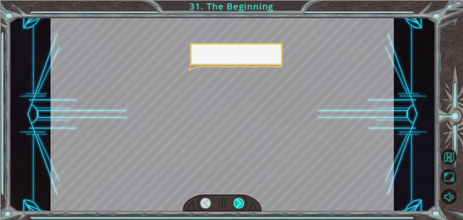
click at [241, 198] on div at bounding box center [239, 202] width 11 height 11
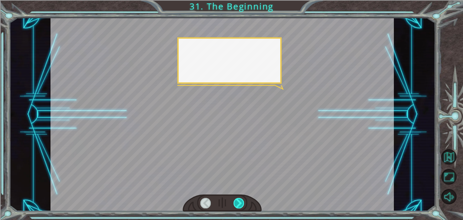
click at [241, 198] on div at bounding box center [239, 202] width 11 height 11
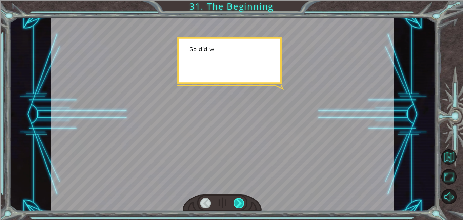
click at [241, 198] on div at bounding box center [239, 202] width 11 height 11
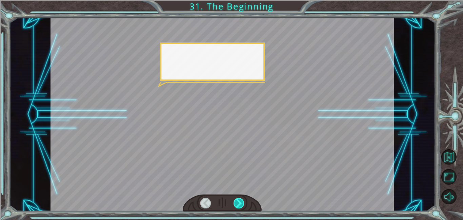
click at [241, 198] on div at bounding box center [239, 202] width 11 height 11
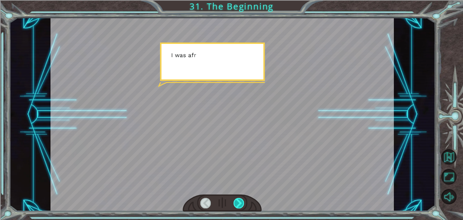
click at [241, 198] on div at bounding box center [239, 202] width 11 height 11
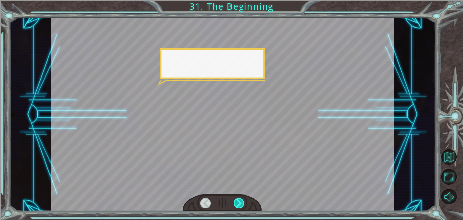
click at [241, 198] on div at bounding box center [239, 202] width 11 height 11
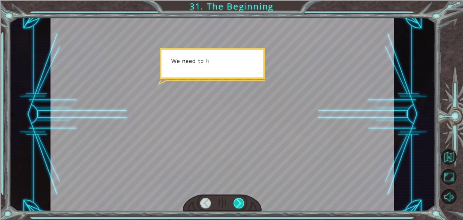
click at [241, 198] on div at bounding box center [239, 202] width 11 height 11
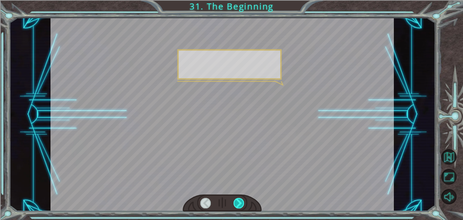
click at [241, 198] on div at bounding box center [239, 202] width 11 height 11
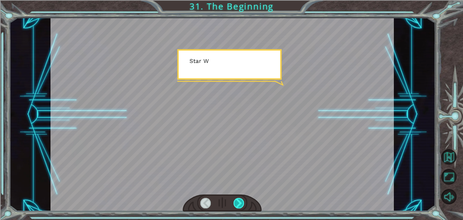
click at [241, 198] on div at bounding box center [239, 202] width 11 height 11
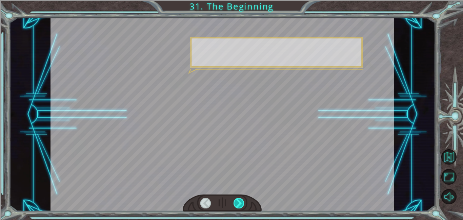
click at [241, 198] on div at bounding box center [239, 202] width 11 height 11
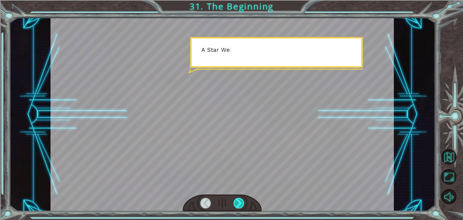
click at [241, 198] on div at bounding box center [239, 202] width 11 height 11
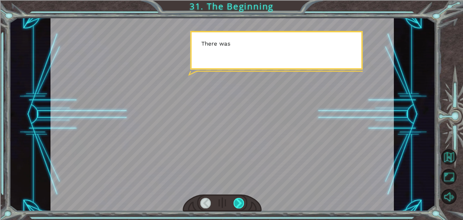
click at [241, 198] on div at bounding box center [239, 202] width 11 height 11
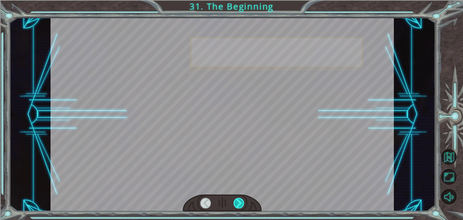
click at [241, 198] on div at bounding box center [239, 202] width 11 height 11
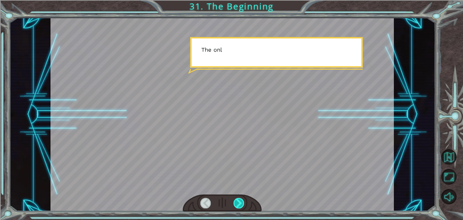
click at [241, 198] on div at bounding box center [239, 202] width 11 height 11
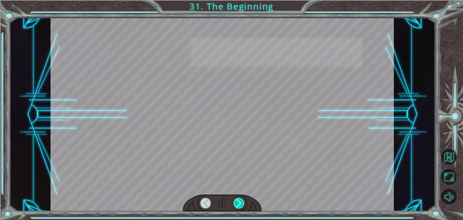
click at [241, 198] on div at bounding box center [239, 202] width 11 height 11
click at [244, 202] on div at bounding box center [239, 202] width 11 height 11
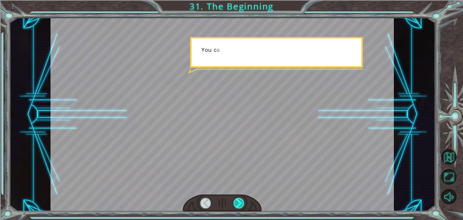
click at [244, 202] on div at bounding box center [239, 202] width 11 height 11
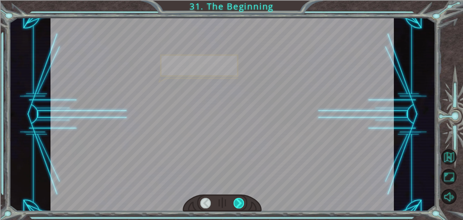
click at [244, 202] on div at bounding box center [239, 202] width 11 height 11
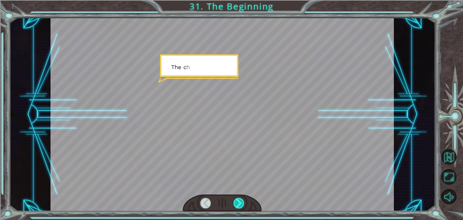
click at [244, 202] on div at bounding box center [239, 202] width 11 height 11
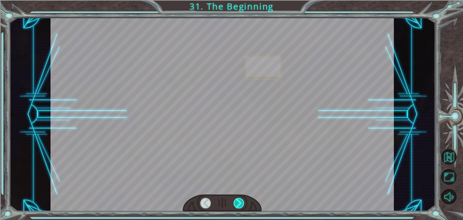
click at [244, 202] on div at bounding box center [239, 202] width 11 height 11
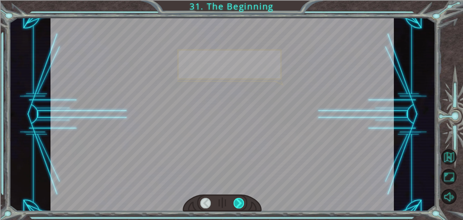
click at [244, 202] on div at bounding box center [239, 202] width 11 height 11
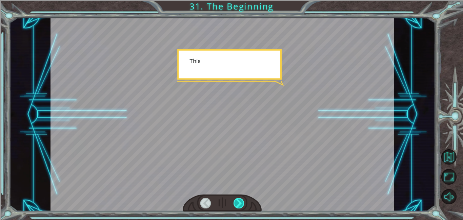
click at [244, 202] on div at bounding box center [239, 202] width 11 height 11
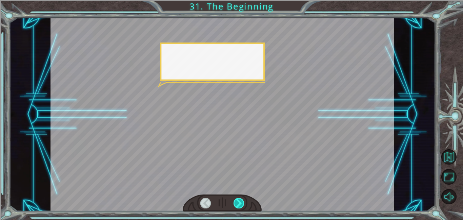
click at [244, 202] on div at bounding box center [239, 202] width 11 height 11
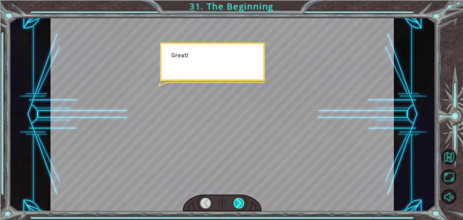
click at [244, 202] on div at bounding box center [239, 202] width 11 height 11
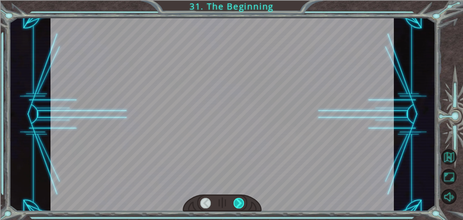
click at [244, 202] on div at bounding box center [239, 202] width 11 height 11
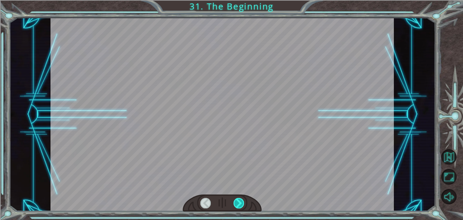
click at [244, 202] on div at bounding box center [239, 202] width 11 height 11
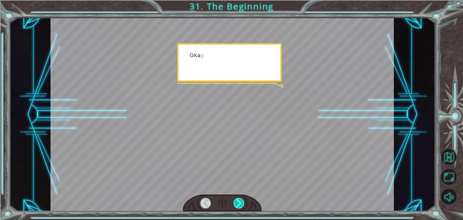
click at [244, 202] on div at bounding box center [239, 202] width 11 height 11
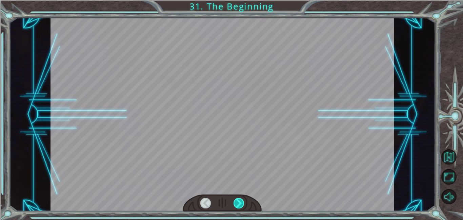
click at [244, 202] on div at bounding box center [239, 202] width 11 height 11
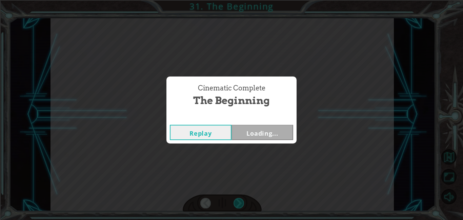
click at [244, 202] on div "Cinematic Complete The Beginning Replay Loading..." at bounding box center [231, 110] width 463 height 220
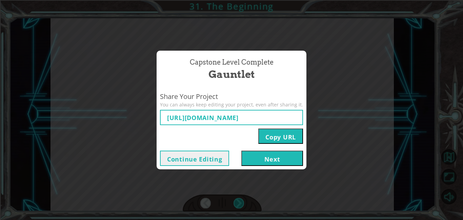
click at [244, 202] on div "Capstone Level Complete Gauntlet Share Your Project You can always keep editing…" at bounding box center [231, 110] width 463 height 220
type input "https://www.ozaria.com/play/game-dev-level/1fhcapstoneb/68acbcdd4e46b66e43c1bcc…"
click at [245, 202] on div "Capstone Level Complete Gauntlet Share Your Project You can always keep editing…" at bounding box center [231, 110] width 463 height 220
click at [255, 163] on button "Next" at bounding box center [273, 157] width 62 height 15
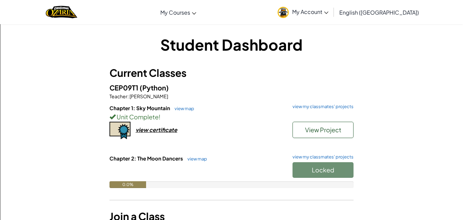
click at [337, 166] on div "Locked" at bounding box center [320, 171] width 68 height 19
click at [326, 172] on div "Locked" at bounding box center [320, 171] width 68 height 19
click at [331, 171] on div "Locked" at bounding box center [320, 171] width 68 height 19
click at [348, 168] on button "Start" at bounding box center [323, 170] width 61 height 16
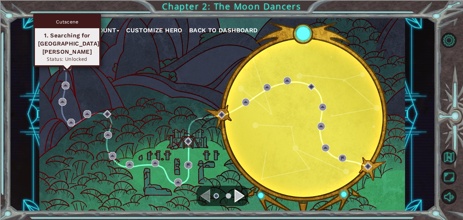
click at [66, 68] on img at bounding box center [68, 66] width 8 height 8
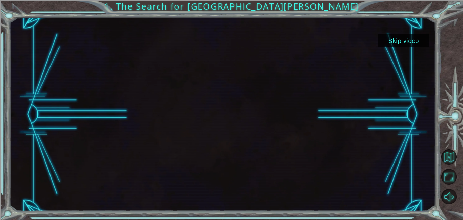
click at [408, 37] on button "Skip video" at bounding box center [404, 40] width 51 height 13
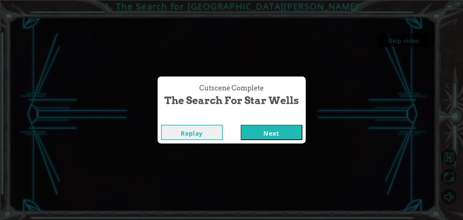
click at [278, 134] on button "Next" at bounding box center [272, 132] width 62 height 15
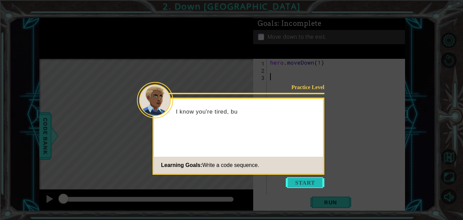
click at [309, 177] on button "Start" at bounding box center [305, 182] width 39 height 11
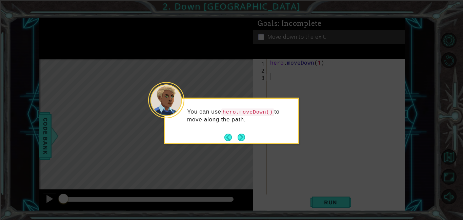
click at [246, 135] on div "You can use hero.moveDown() to move along the path." at bounding box center [231, 118] width 133 height 35
click at [244, 138] on button "Next" at bounding box center [241, 136] width 7 height 7
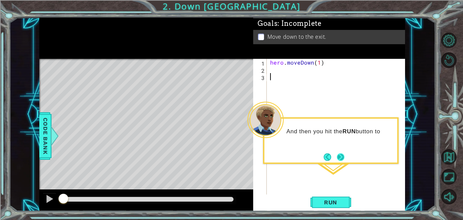
click at [339, 153] on button "Next" at bounding box center [340, 156] width 7 height 7
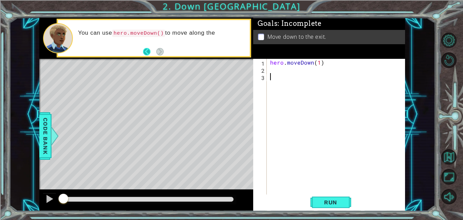
click at [148, 49] on button "Back" at bounding box center [149, 51] width 13 height 7
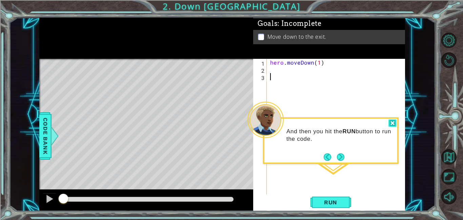
click at [395, 121] on div at bounding box center [393, 123] width 8 height 8
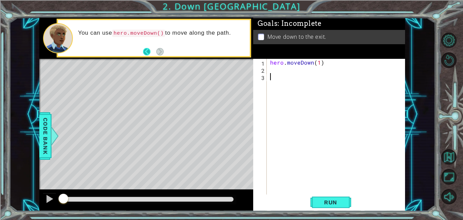
click at [149, 52] on button "Back" at bounding box center [149, 51] width 13 height 7
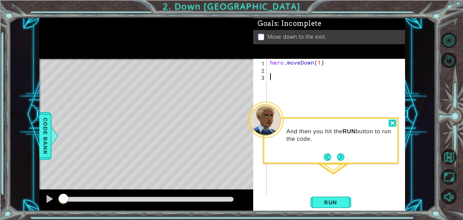
click at [393, 120] on div at bounding box center [393, 123] width 8 height 8
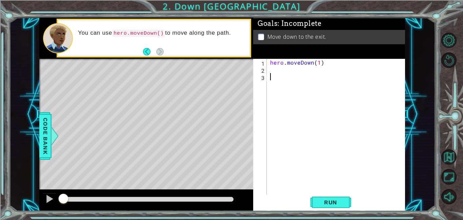
click at [294, 74] on div "hero . moveDown ( 1 )" at bounding box center [338, 134] width 138 height 150
click at [320, 63] on div "hero . moveDown ( 1 )" at bounding box center [338, 134] width 138 height 150
click at [321, 201] on span "Run" at bounding box center [331, 201] width 27 height 7
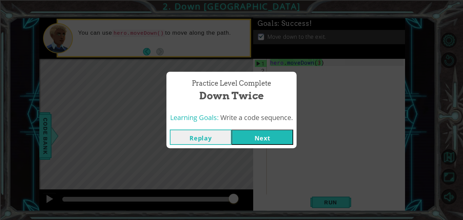
click at [219, 136] on button "Replay" at bounding box center [201, 136] width 62 height 15
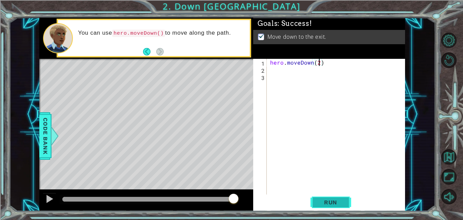
type textarea "hero.moveDown(2)"
click at [340, 209] on button "Run" at bounding box center [331, 201] width 41 height 15
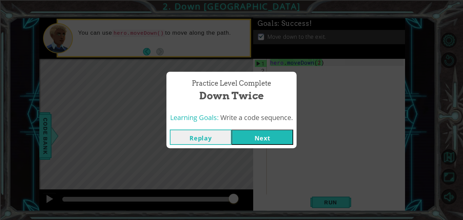
click at [268, 133] on button "Next" at bounding box center [263, 136] width 62 height 15
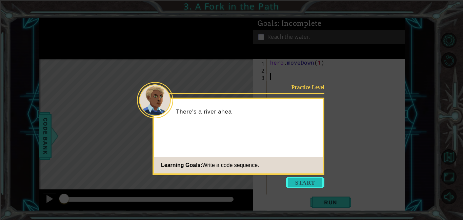
click at [310, 177] on button "Start" at bounding box center [305, 182] width 39 height 11
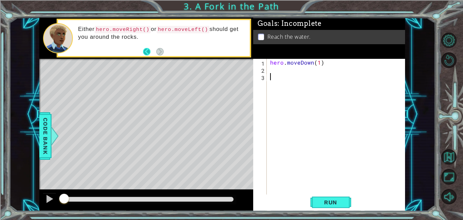
click at [146, 54] on button "Back" at bounding box center [149, 51] width 13 height 7
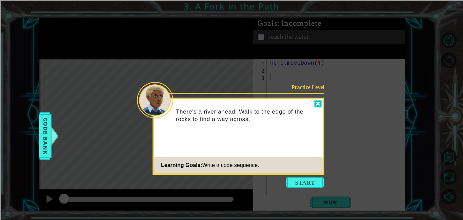
click at [318, 102] on div at bounding box center [318, 104] width 8 height 8
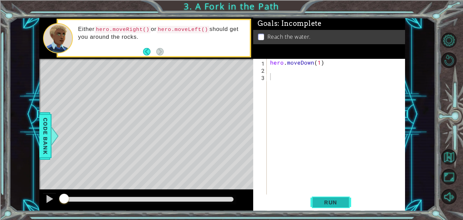
click at [346, 200] on button "Run" at bounding box center [331, 201] width 41 height 15
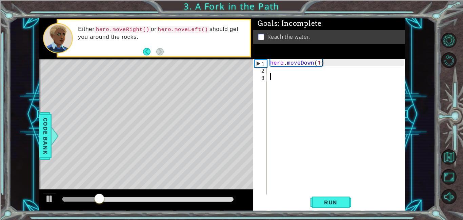
click at [317, 61] on div "hero . moveDown ( 1 )" at bounding box center [338, 134] width 138 height 150
type textarea "hero.moveDown(1)"
click at [318, 73] on div "hero . moveDown ( 1 )" at bounding box center [338, 134] width 138 height 150
click at [55, 198] on button at bounding box center [50, 199] width 14 height 14
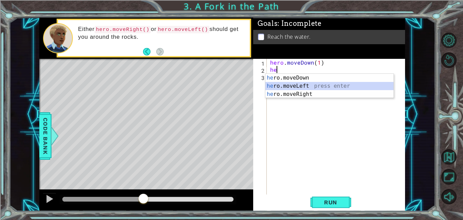
click at [316, 86] on div "he ro.moveDown press enter he ro.moveLeft press enter he ro.moveRight press ent…" at bounding box center [330, 94] width 128 height 41
type textarea "hero.moveLeft(1)"
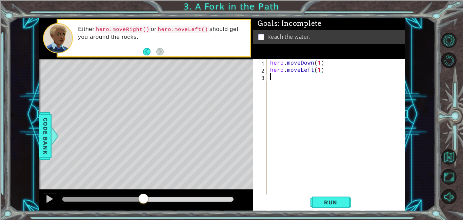
click at [311, 79] on div "hero . moveDown ( 1 ) hero . moveLeft ( 1 )" at bounding box center [338, 134] width 138 height 150
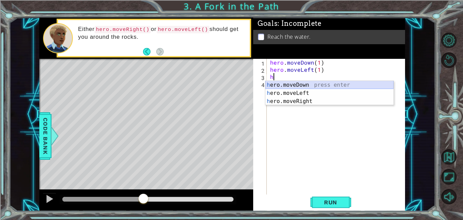
click at [316, 85] on div "h ero.moveDown press enter h ero.moveLeft press enter h ero.moveRight press ent…" at bounding box center [330, 101] width 128 height 41
type textarea "hero.moveDown(1)"
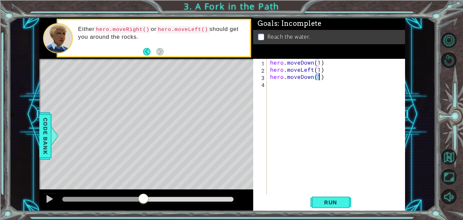
click at [316, 85] on div "hero . moveDown ( 1 ) hero . moveLeft ( 1 ) hero . moveDown ( 1 )" at bounding box center [338, 134] width 138 height 150
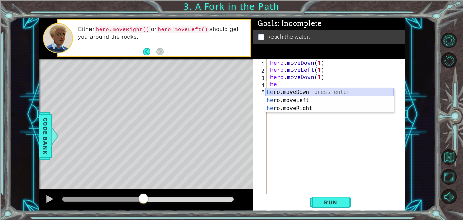
click at [327, 93] on div "he ro.moveDown press enter he ro.moveLeft press enter he ro.moveRight press ent…" at bounding box center [330, 108] width 128 height 41
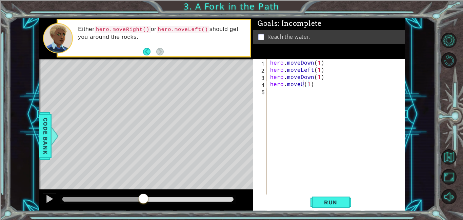
scroll to position [0, 2]
type textarea "hero.moveUp(1)"
click at [326, 92] on div "hero . moveDown ( 1 ) hero . moveLeft ( 1 ) hero . moveDown ( 1 ) hero . moveUp…" at bounding box center [338, 134] width 138 height 150
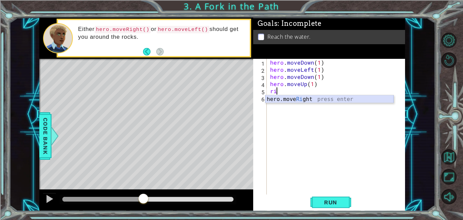
click at [331, 98] on div "hero.move Ri ght press enter" at bounding box center [330, 107] width 128 height 24
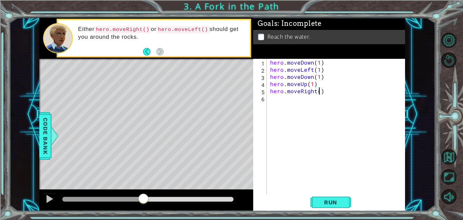
type textarea "hero.moveRight(2)"
click at [321, 103] on div "hero . moveDown ( 1 ) hero . moveLeft ( 1 ) hero . moveDown ( 1 ) hero . moveUp…" at bounding box center [338, 134] width 138 height 150
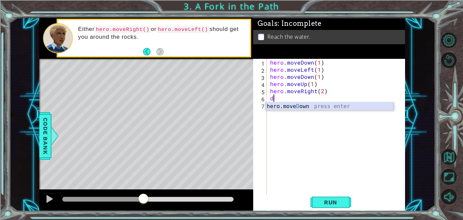
click at [321, 102] on div "hero.[PERSON_NAME] own press enter" at bounding box center [330, 114] width 128 height 24
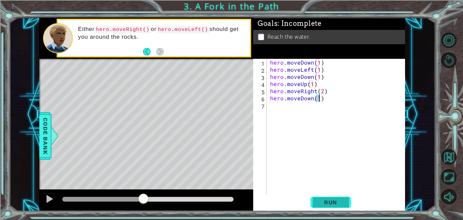
click at [347, 196] on button "Run" at bounding box center [331, 201] width 41 height 15
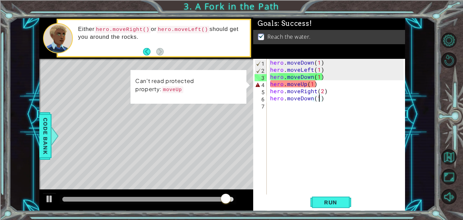
click at [320, 82] on div "hero . moveDown ( 1 ) hero . moveLeft ( 1 ) hero . moveDown ( 1 ) hero . moveUp…" at bounding box center [338, 134] width 138 height 150
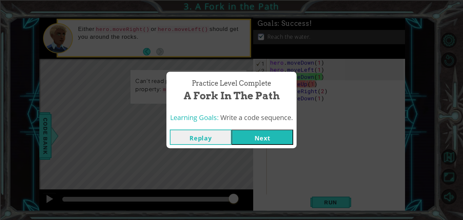
click at [209, 134] on button "Replay" at bounding box center [201, 136] width 62 height 15
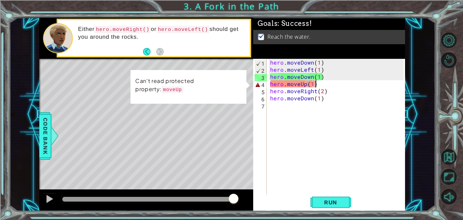
click at [320, 83] on div "hero . moveDown ( 1 ) hero . moveLeft ( 1 ) hero . moveDown ( 1 ) hero . moveUp…" at bounding box center [338, 134] width 138 height 150
click at [306, 83] on div "hero . moveDown ( 1 ) hero . moveLeft ( 1 ) hero . moveDown ( 1 ) hero . moveUp…" at bounding box center [338, 134] width 138 height 150
click at [355, 83] on div "hero . moveDown ( 1 ) hero . moveLeft ( 1 ) hero . moveDown ( 1 ) hero . moveUp…" at bounding box center [338, 134] width 138 height 150
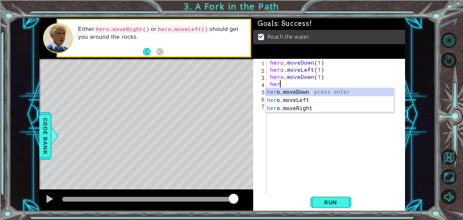
scroll to position [0, 0]
type textarea "h"
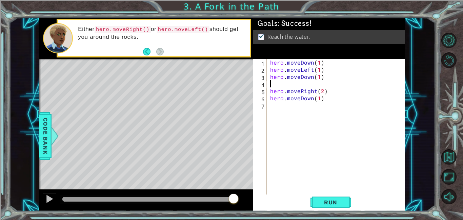
type textarea "hero.moveDown(1)"
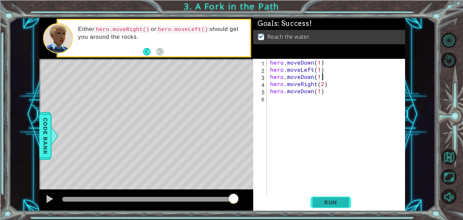
click at [345, 199] on button "Run" at bounding box center [331, 201] width 41 height 15
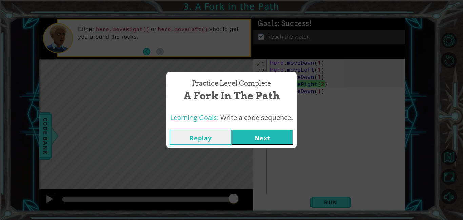
click at [237, 136] on button "Next" at bounding box center [263, 136] width 62 height 15
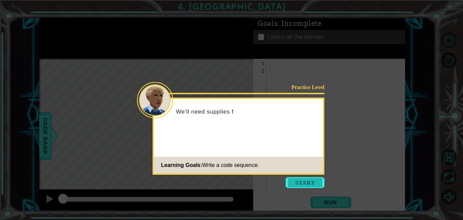
click at [295, 177] on button "Start" at bounding box center [305, 182] width 39 height 11
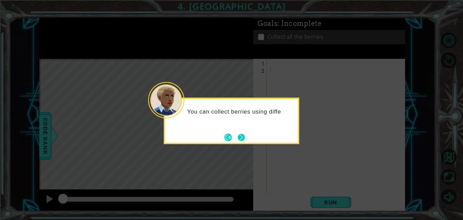
click at [242, 135] on button "Next" at bounding box center [241, 136] width 7 height 7
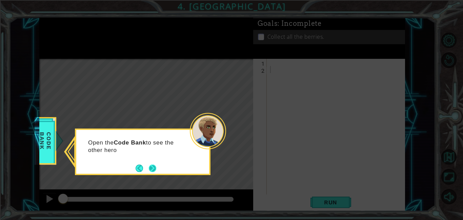
click at [151, 166] on button "Next" at bounding box center [152, 167] width 7 height 7
click at [151, 167] on button "Next" at bounding box center [152, 167] width 7 height 7
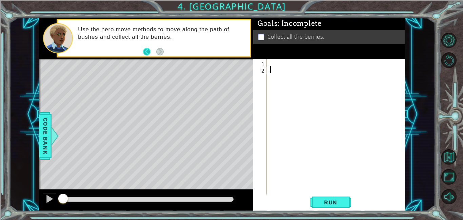
click at [146, 51] on button "Back" at bounding box center [149, 51] width 13 height 7
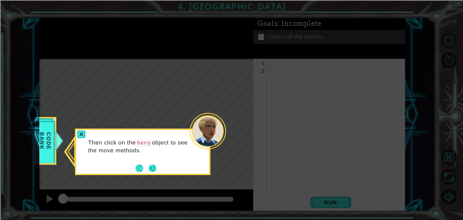
click at [154, 168] on button "Next" at bounding box center [152, 167] width 7 height 7
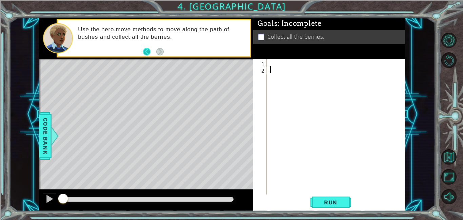
click at [147, 49] on button "Back" at bounding box center [149, 51] width 13 height 7
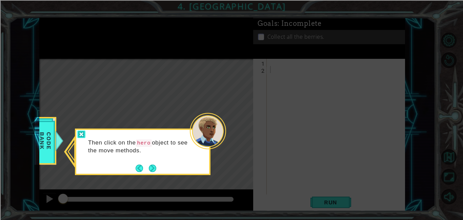
click at [80, 136] on div at bounding box center [81, 134] width 8 height 8
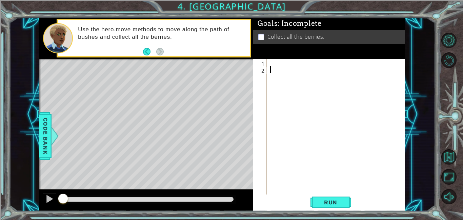
click at [271, 64] on div at bounding box center [338, 134] width 138 height 150
click at [273, 66] on div at bounding box center [338, 134] width 138 height 150
click at [271, 64] on div at bounding box center [338, 134] width 138 height 150
type textarea "j"
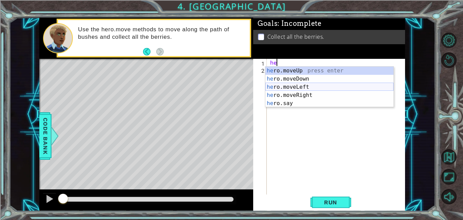
click at [324, 86] on div "he ro.moveUp press enter he ro.moveDown press enter he ro.moveLeft press enter …" at bounding box center [330, 95] width 128 height 57
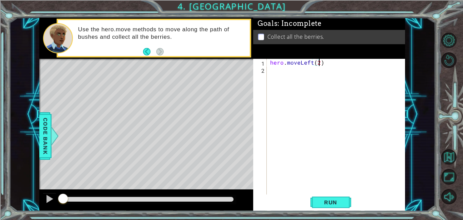
scroll to position [0, 3]
type textarea "hero.moveLeft(2)"
click at [324, 201] on span "Run" at bounding box center [331, 201] width 27 height 7
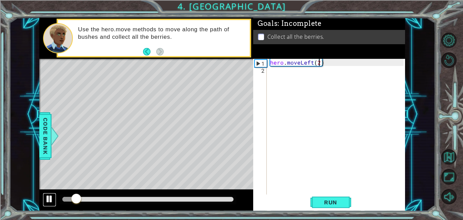
click at [49, 197] on div at bounding box center [49, 198] width 9 height 9
click at [333, 80] on div "hero . moveLeft ( 2 )" at bounding box center [338, 134] width 138 height 150
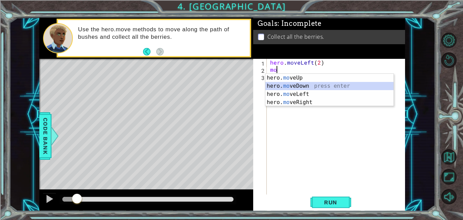
click at [330, 83] on div "hero. mo veUp press enter hero. mo veDown press enter hero. mo veLeft press ent…" at bounding box center [330, 98] width 128 height 49
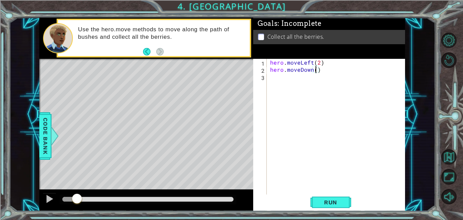
type textarea "hero.moveDown(2)"
click at [329, 82] on div "hero . moveLeft ( 2 ) hero . moveDown ( 2 )" at bounding box center [338, 134] width 138 height 150
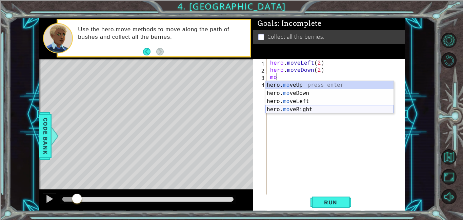
click at [340, 108] on div "hero. mo veUp press enter hero. mo veDown press enter hero. mo veLeft press ent…" at bounding box center [330, 105] width 128 height 49
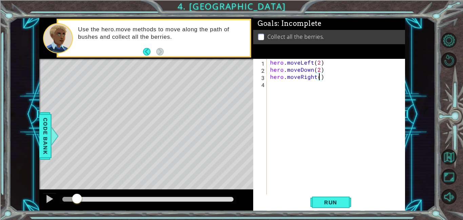
type textarea "hero.moveRight(2)"
click at [333, 95] on div "hero . moveLeft ( 2 ) hero . moveDown ( 2 ) hero . moveRight ( 2 )" at bounding box center [338, 134] width 138 height 150
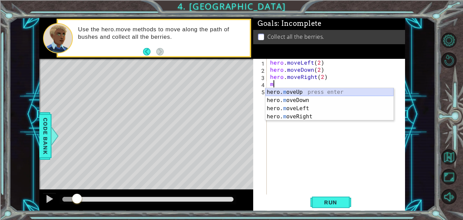
click at [328, 92] on div "hero. m oveUp press enter hero. m oveDown press enter hero. m oveLeft press ent…" at bounding box center [330, 112] width 128 height 49
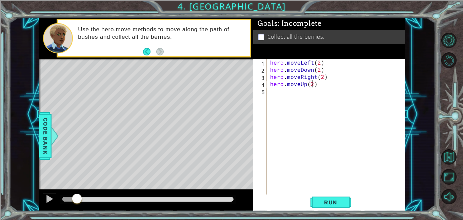
scroll to position [0, 2]
type textarea "hero.moveUp(2)"
click at [340, 199] on span "Run" at bounding box center [331, 201] width 27 height 7
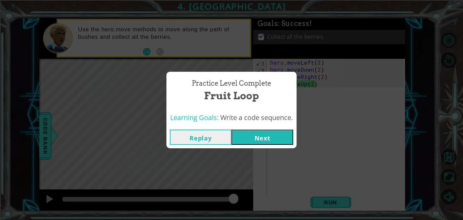
click at [273, 135] on button "Next" at bounding box center [263, 136] width 62 height 15
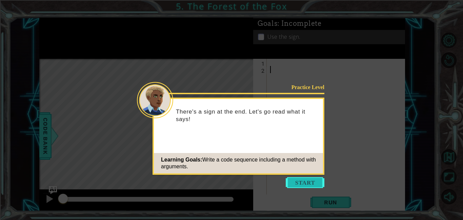
click at [302, 180] on button "Start" at bounding box center [305, 182] width 39 height 11
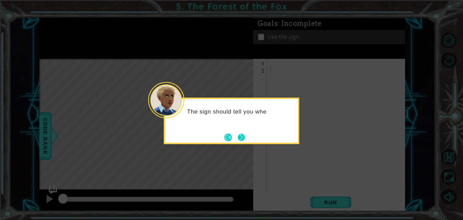
click at [240, 141] on button "Next" at bounding box center [241, 136] width 7 height 7
click at [241, 139] on button "Next" at bounding box center [241, 136] width 7 height 7
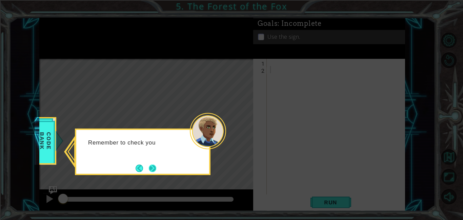
click at [152, 165] on button "Next" at bounding box center [152, 167] width 7 height 7
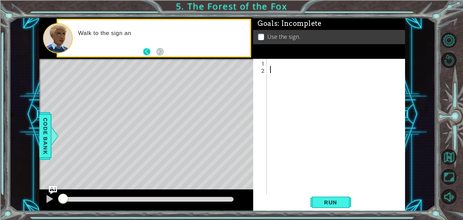
click at [149, 49] on button "Back" at bounding box center [149, 51] width 13 height 7
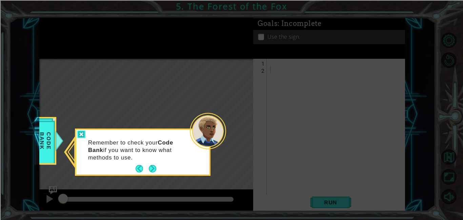
click at [82, 131] on div at bounding box center [81, 134] width 8 height 8
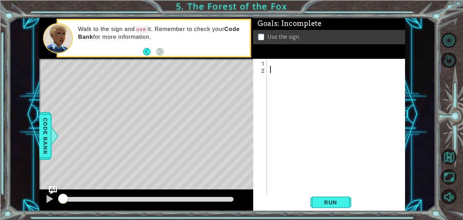
click at [293, 64] on div at bounding box center [338, 134] width 138 height 150
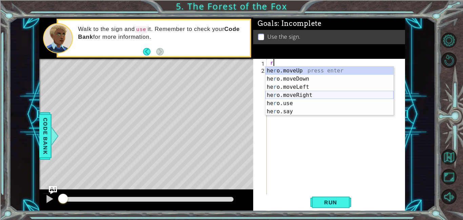
click at [316, 92] on div "he r o.moveUp press enter he r o.moveDown press enter he r o.moveLeft press ent…" at bounding box center [330, 99] width 128 height 65
type textarea "hero.moveRight(1)"
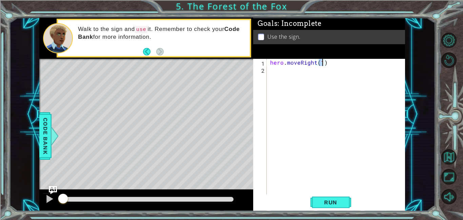
click at [312, 78] on div "hero . moveRight ( 1 )" at bounding box center [338, 134] width 138 height 150
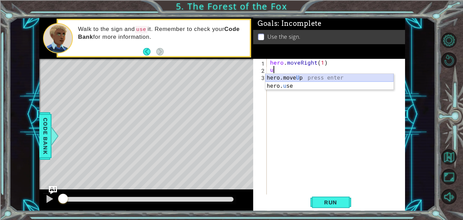
click at [311, 75] on div "hero.move U p press enter hero. u se press enter" at bounding box center [330, 90] width 128 height 33
type textarea "hero.moveUp(1)"
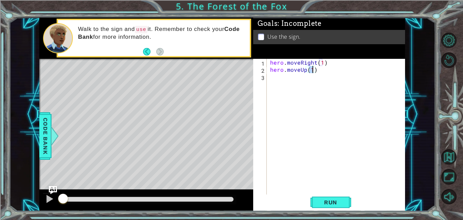
click at [311, 75] on div "hero . moveRight ( 1 ) hero . moveUp ( 1 )" at bounding box center [338, 134] width 138 height 150
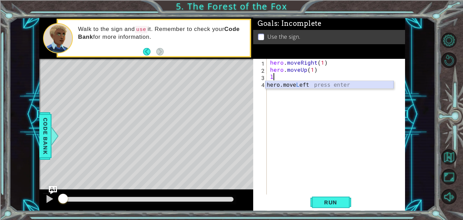
click at [328, 85] on div "hero.move L eft press enter" at bounding box center [330, 93] width 128 height 24
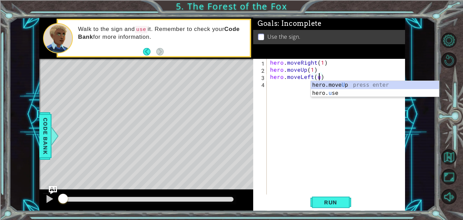
scroll to position [0, 3]
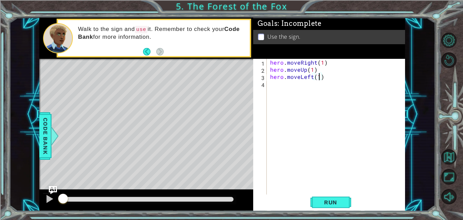
click at [336, 72] on div "hero . moveRight ( 1 ) hero . moveUp ( 1 ) hero . moveLeft ( 1 )" at bounding box center [338, 134] width 138 height 150
type textarea "hero.moveLeft(1)"
click at [333, 92] on div "hero.move L eft press enter" at bounding box center [330, 100] width 128 height 24
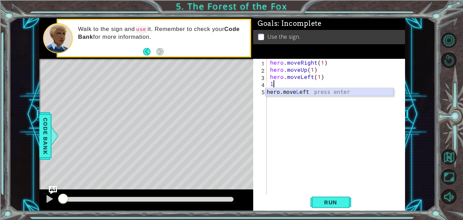
type textarea "hero.moveLeft(1)"
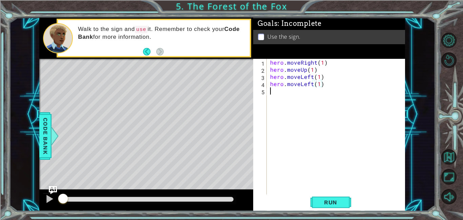
click at [311, 95] on div "hero . moveRight ( 1 ) hero . moveUp ( 1 ) hero . moveLeft ( 1 ) hero . moveLef…" at bounding box center [338, 134] width 138 height 150
drag, startPoint x: 323, startPoint y: 83, endPoint x: 265, endPoint y: 83, distance: 57.3
click at [265, 83] on div "1 2 3 4 5 hero . moveRight ( 1 ) hero . moveUp ( 1 ) hero . moveLeft ( 1 ) hero…" at bounding box center [328, 126] width 151 height 135
type textarea "hero.moveLeft(1)"
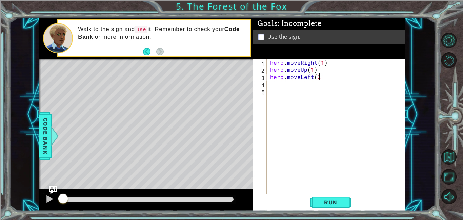
type textarea "hero.moveLeft(2)"
click at [292, 92] on div "hero.move Do wn press enter" at bounding box center [330, 100] width 128 height 24
type textarea "hero.moveDown(1)"
click at [294, 95] on div "hero . moveRight ( 1 ) hero . moveUp ( 1 ) hero . moveLeft ( 2 ) hero . moveDow…" at bounding box center [338, 134] width 138 height 150
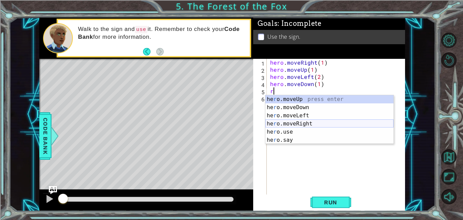
click at [315, 123] on div "he r o.moveUp press enter he r o.moveDown press enter he r o.moveLeft press ent…" at bounding box center [330, 127] width 128 height 65
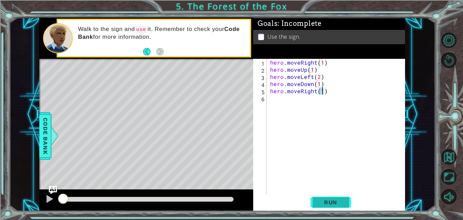
click at [334, 203] on span "Run" at bounding box center [331, 201] width 27 height 7
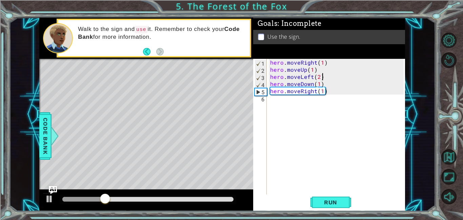
click at [324, 79] on div "hero . moveRight ( 1 ) hero . moveUp ( 1 ) hero . moveLeft ( 2 ) hero . moveDow…" at bounding box center [338, 134] width 138 height 150
type textarea "hero.moveLeft(1)"
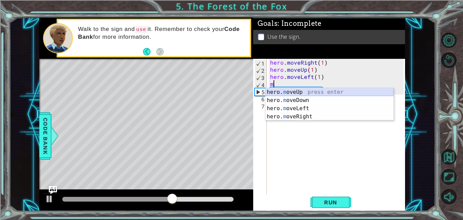
click at [327, 92] on div "hero. m oveUp press enter hero. m oveDown press enter hero. m oveLeft press ent…" at bounding box center [330, 112] width 128 height 49
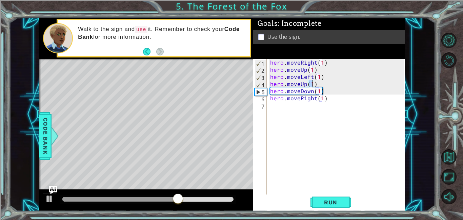
click at [332, 88] on div "hero . moveRight ( 1 ) hero . moveUp ( 1 ) hero . moveLeft ( 1 ) hero . moveUp …" at bounding box center [338, 134] width 138 height 150
type textarea "hero.moveUp(1)"
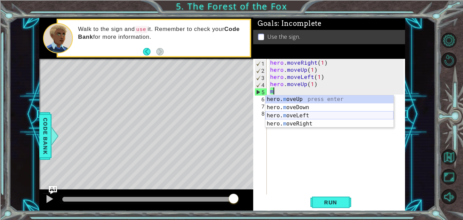
click at [361, 117] on div "hero. m oveUp press enter hero. m oveDown press enter hero. m oveLeft press ent…" at bounding box center [330, 119] width 128 height 49
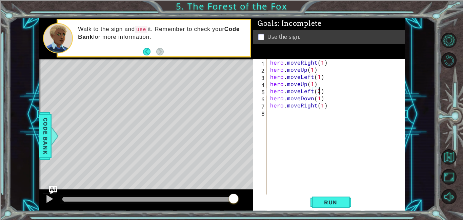
scroll to position [0, 3]
click at [337, 203] on span "Run" at bounding box center [331, 201] width 27 height 7
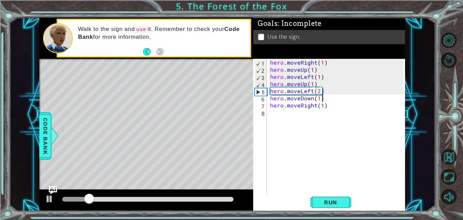
click at [332, 97] on div "hero . moveRight ( 1 ) hero . moveUp ( 1 ) hero . moveLeft ( 1 ) hero . moveUp …" at bounding box center [338, 134] width 138 height 150
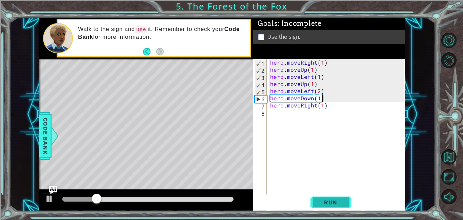
click at [336, 201] on span "Run" at bounding box center [331, 201] width 27 height 7
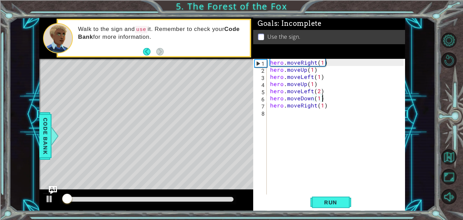
click at [320, 90] on div "hero . moveRight ( 1 ) hero . moveUp ( 1 ) hero . moveLeft ( 1 ) hero . moveUp …" at bounding box center [338, 134] width 138 height 150
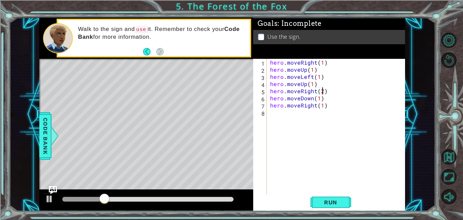
scroll to position [0, 3]
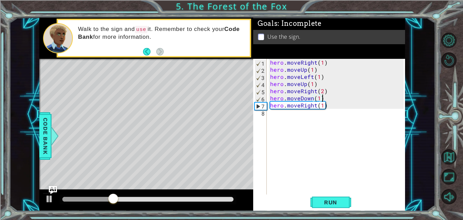
click at [326, 100] on div "hero . moveRight ( 1 ) hero . moveUp ( 1 ) hero . moveLeft ( 1 ) hero . moveUp …" at bounding box center [338, 134] width 138 height 150
click at [328, 105] on div "hero . moveRight ( 1 ) hero . moveUp ( 1 ) hero . moveLeft ( 1 ) hero . moveUp …" at bounding box center [338, 134] width 138 height 150
click at [50, 198] on div at bounding box center [49, 198] width 9 height 9
click at [338, 82] on div "hero . moveRight ( 1 ) hero . moveUp ( 1 ) hero . moveLeft ( 1 ) hero . moveUp …" at bounding box center [338, 134] width 138 height 150
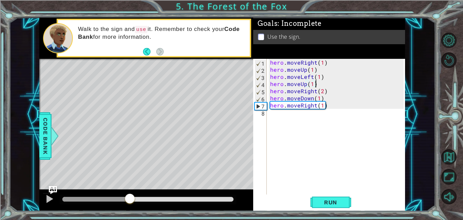
click at [330, 105] on div "hero . moveRight ( 1 ) hero . moveUp ( 1 ) hero . moveLeft ( 1 ) hero . moveUp …" at bounding box center [338, 134] width 138 height 150
click at [328, 101] on div "hero . moveRight ( 1 ) hero . moveUp ( 1 ) hero . moveLeft ( 1 ) hero . moveUp …" at bounding box center [338, 134] width 138 height 150
type textarea "hero.moveDown(1)"
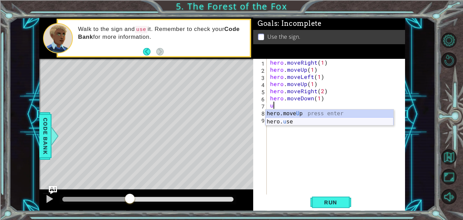
click at [338, 120] on div "hero.move U p press enter hero. u se press enter" at bounding box center [330, 125] width 128 height 33
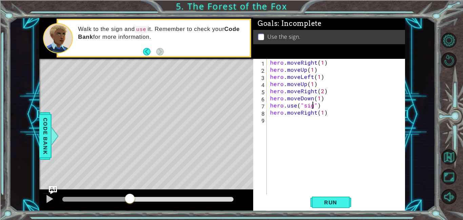
type textarea "hero.use("sign")"
click at [339, 119] on div "hero . moveRight ( 1 ) hero . moveUp ( 1 ) hero . moveLeft ( 1 ) hero . moveUp …" at bounding box center [338, 134] width 138 height 150
click at [323, 197] on button "Run" at bounding box center [331, 201] width 41 height 15
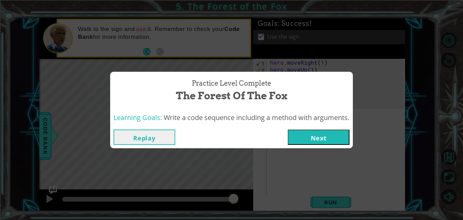
click at [313, 142] on button "Next" at bounding box center [319, 136] width 62 height 15
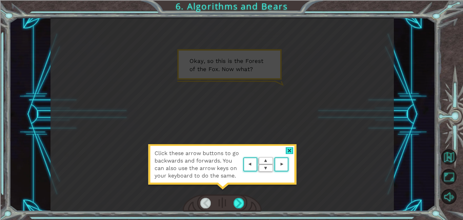
click at [285, 149] on div "Click these arrow buttons to go backwards and forwards. You can also use the ar…" at bounding box center [222, 168] width 149 height 48
click at [287, 150] on div at bounding box center [290, 150] width 8 height 7
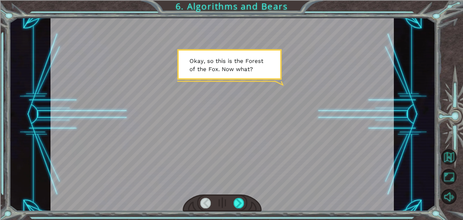
click at [233, 206] on div at bounding box center [222, 202] width 79 height 17
click at [236, 206] on div at bounding box center [239, 202] width 11 height 11
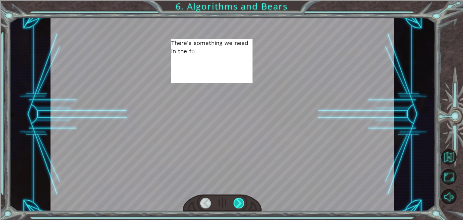
click at [236, 206] on div at bounding box center [239, 202] width 11 height 11
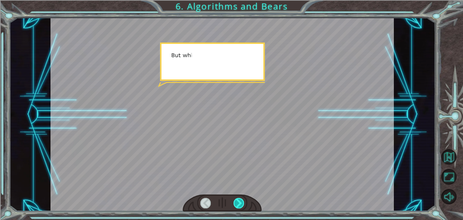
click at [236, 206] on div at bounding box center [239, 202] width 11 height 11
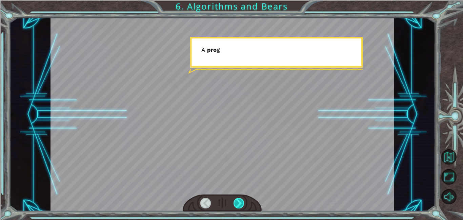
click at [236, 206] on div at bounding box center [239, 202] width 11 height 11
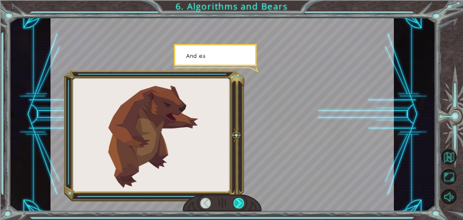
click at [236, 206] on div at bounding box center [239, 202] width 11 height 11
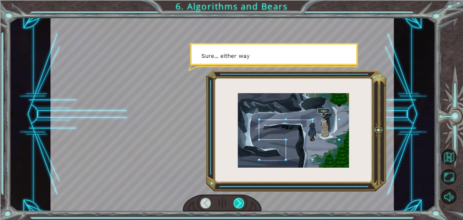
click at [236, 206] on div at bounding box center [239, 202] width 11 height 11
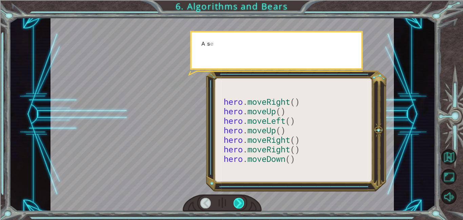
click at [236, 206] on div at bounding box center [239, 202] width 11 height 11
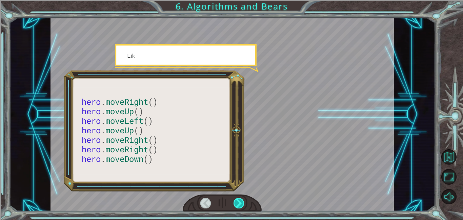
click at [236, 206] on div at bounding box center [239, 202] width 11 height 11
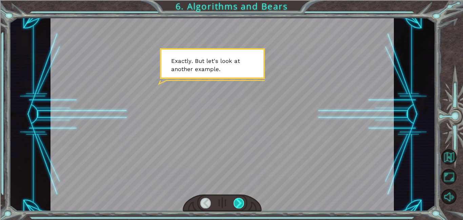
click at [236, 206] on div at bounding box center [239, 202] width 11 height 11
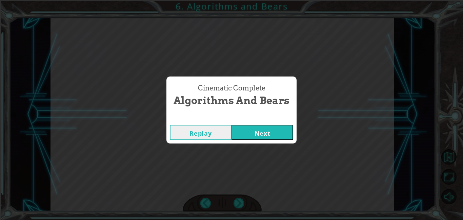
click at [268, 132] on button "Next" at bounding box center [263, 132] width 62 height 15
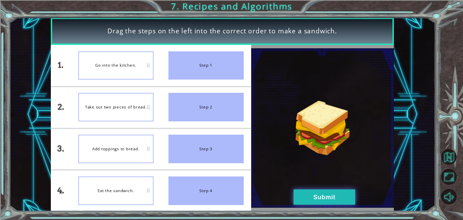
click at [324, 190] on button "Submit" at bounding box center [325, 196] width 62 height 15
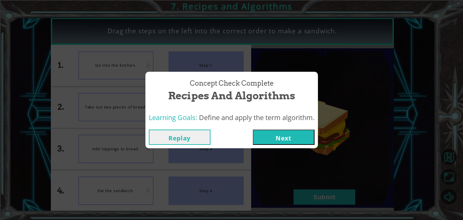
click at [274, 135] on button "Next" at bounding box center [284, 136] width 62 height 15
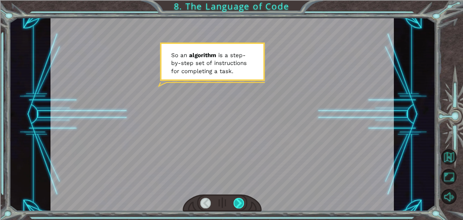
click at [241, 200] on div at bounding box center [239, 202] width 11 height 11
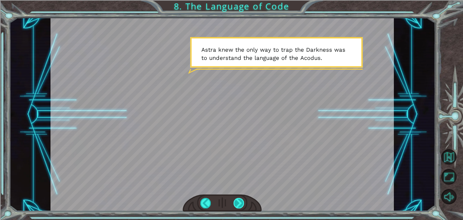
click at [237, 203] on div at bounding box center [239, 202] width 11 height 11
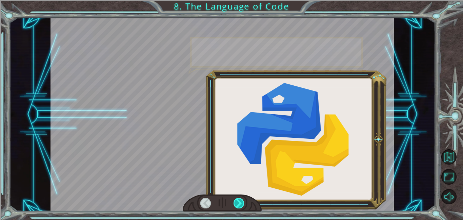
click at [237, 203] on div at bounding box center [239, 202] width 11 height 11
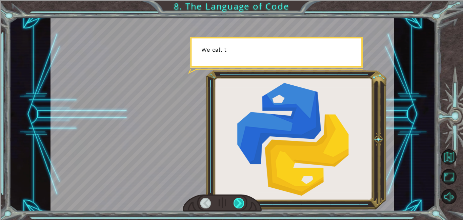
click at [237, 203] on div at bounding box center [239, 202] width 11 height 11
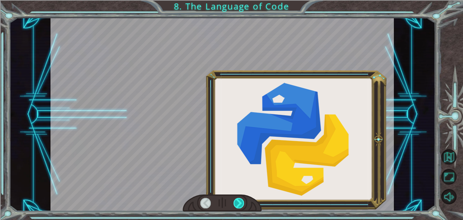
click at [237, 203] on div at bounding box center [239, 202] width 11 height 11
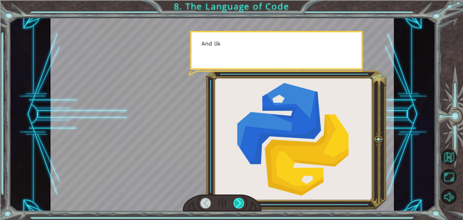
click at [237, 203] on div at bounding box center [239, 202] width 11 height 11
